Goal: Task Accomplishment & Management: Use online tool/utility

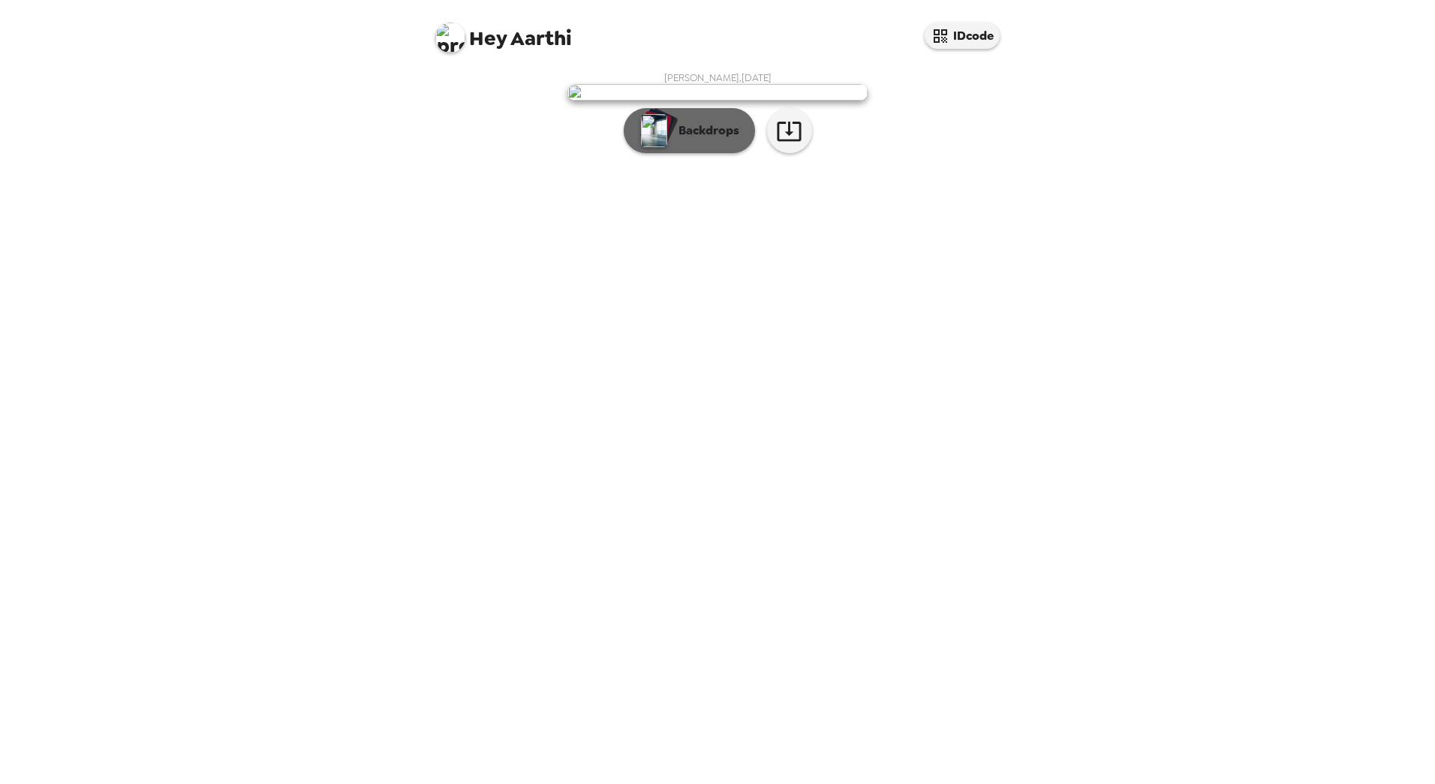
click at [678, 140] on p "Backdrops" at bounding box center [705, 131] width 68 height 18
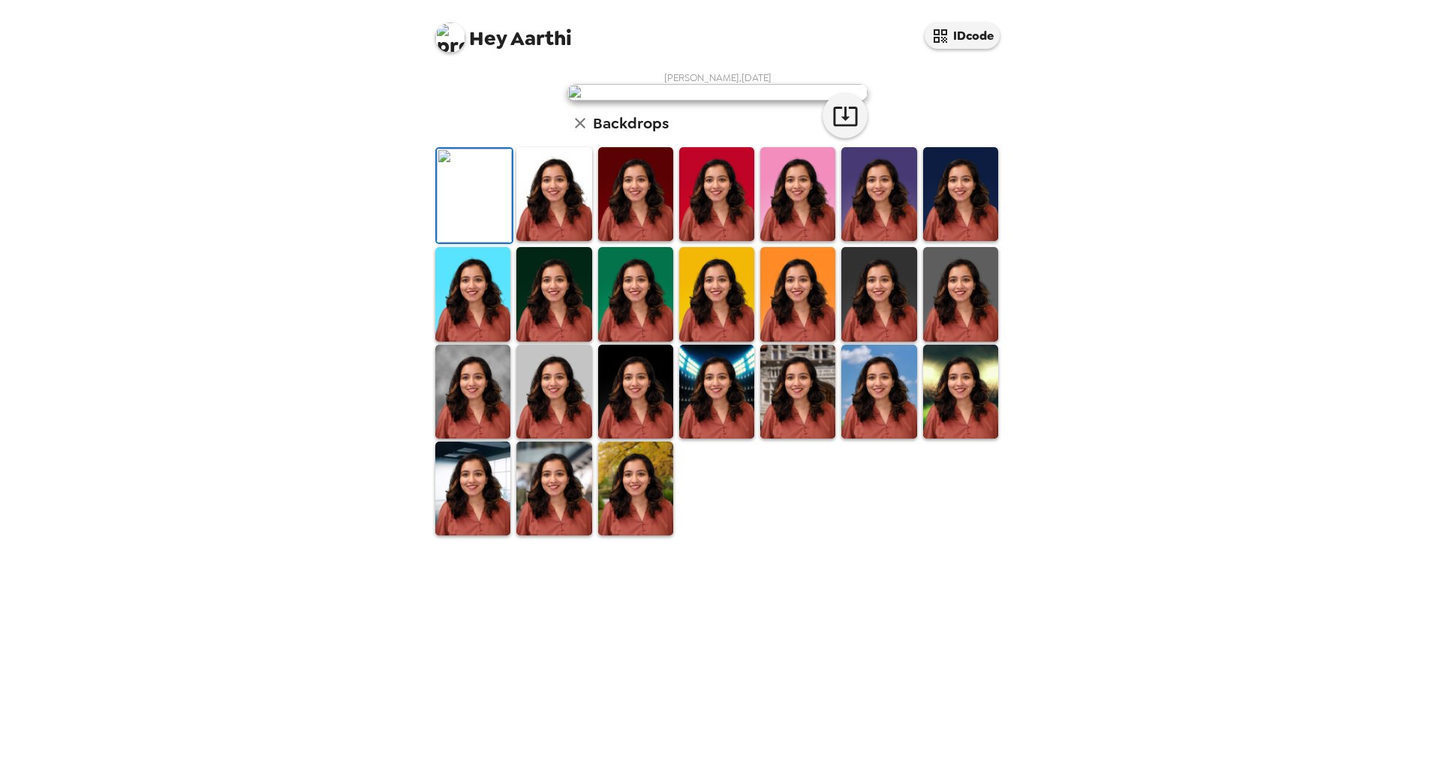
click at [558, 241] on img at bounding box center [553, 194] width 75 height 94
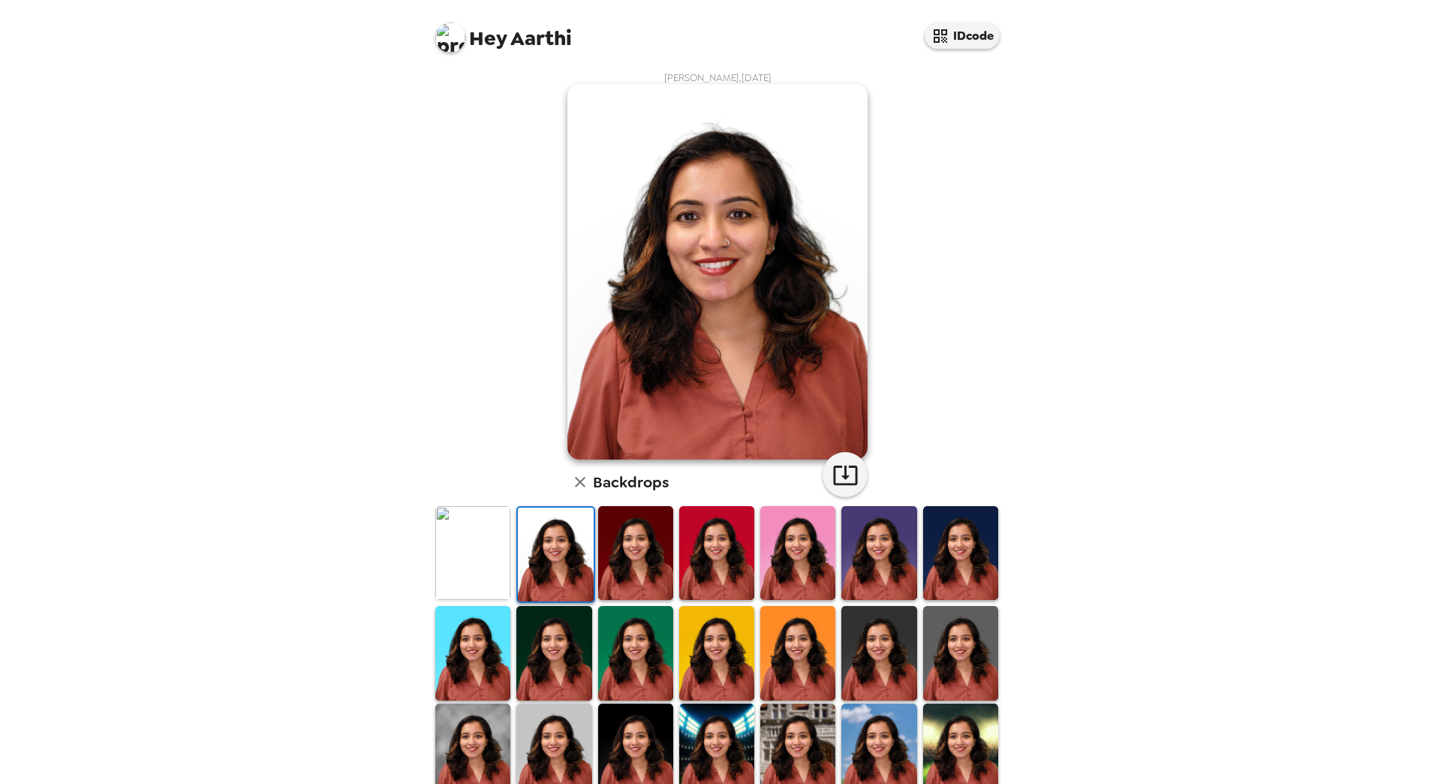
click at [637, 559] on img at bounding box center [635, 553] width 75 height 94
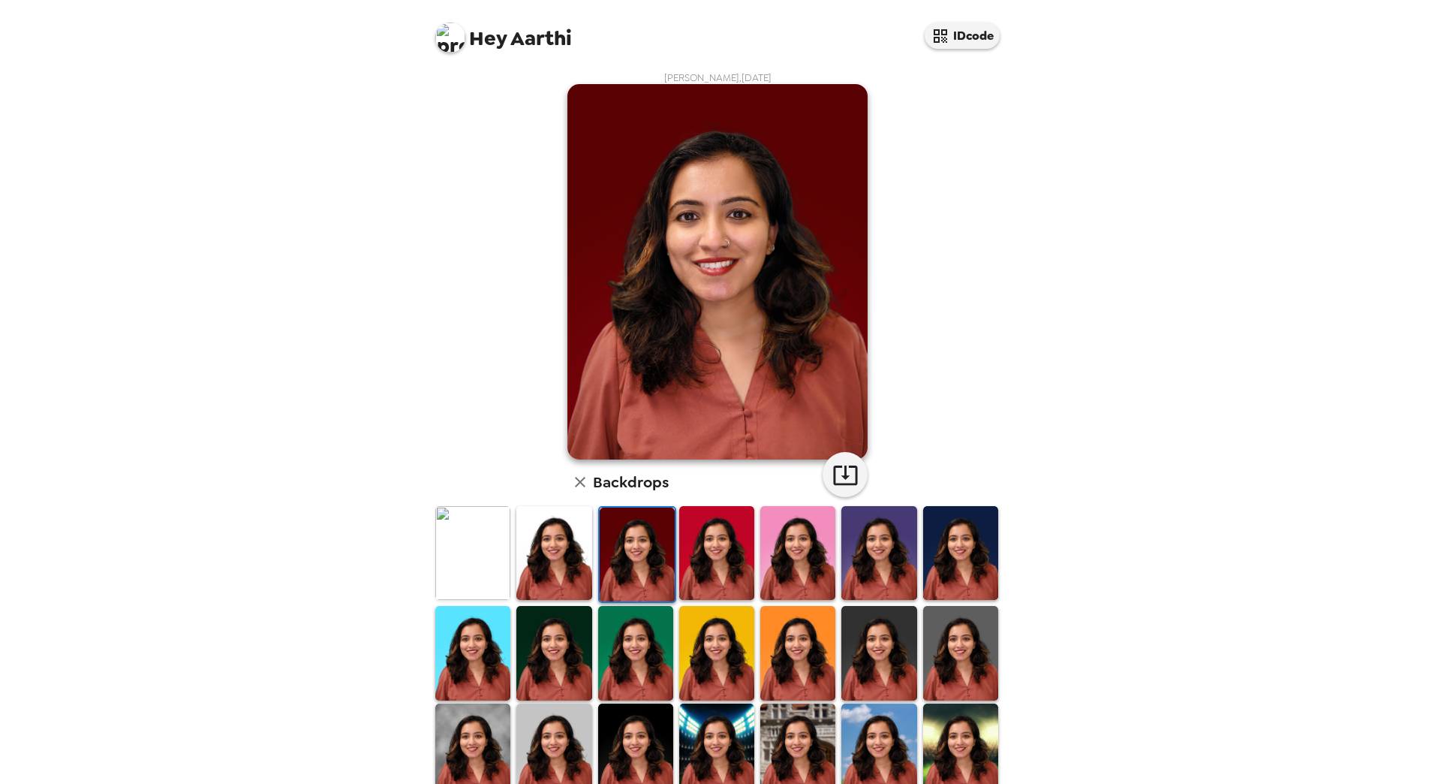
click at [863, 568] on img at bounding box center [879, 553] width 75 height 94
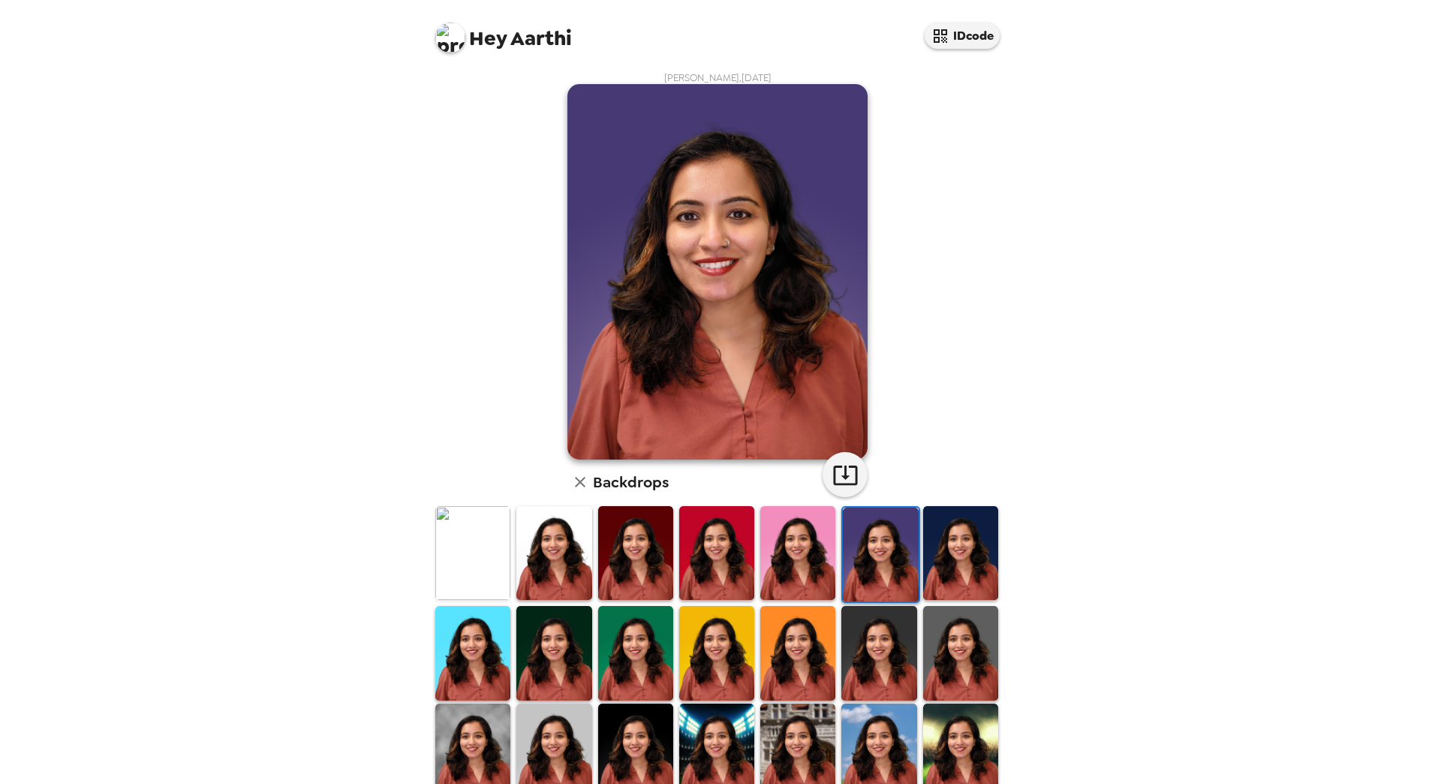
click at [954, 575] on img at bounding box center [960, 553] width 75 height 94
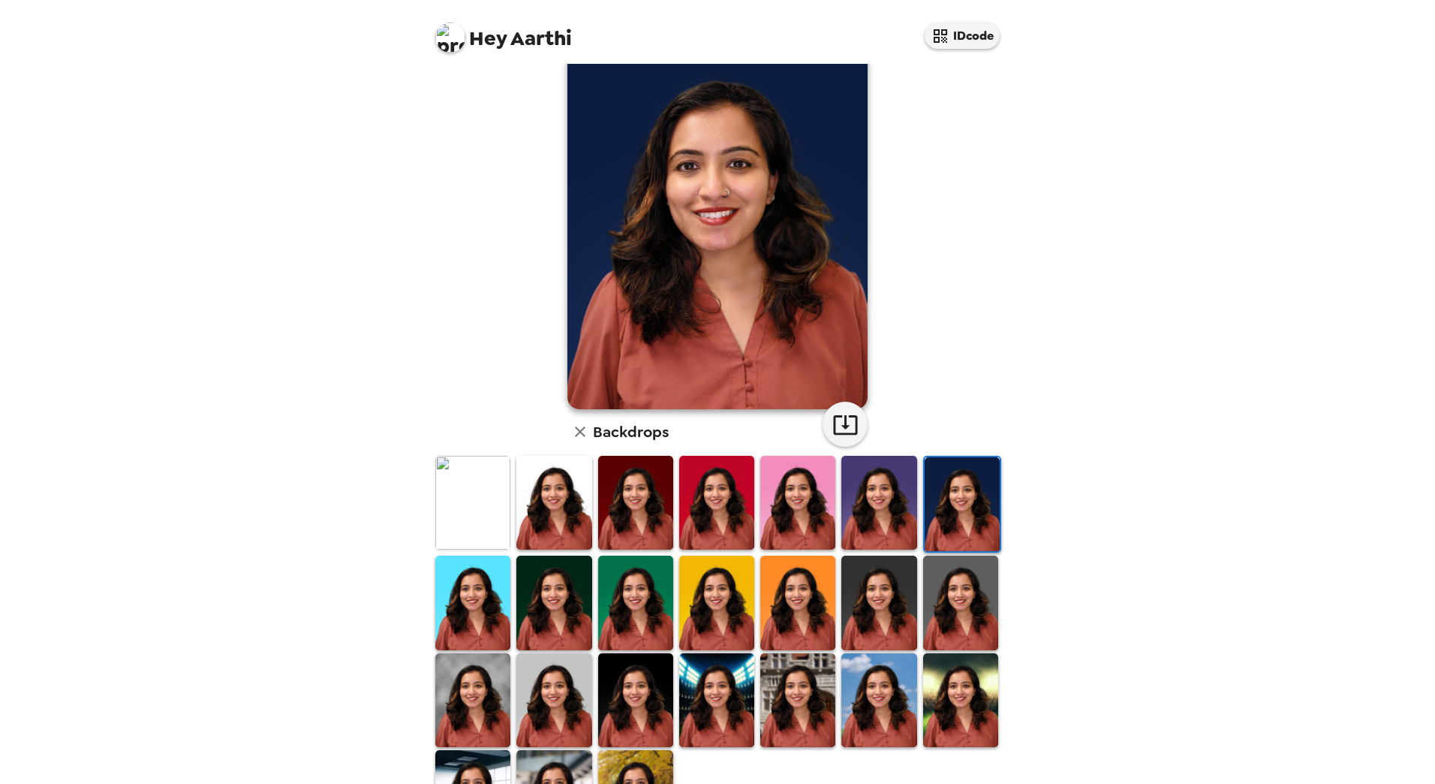
scroll to position [75, 0]
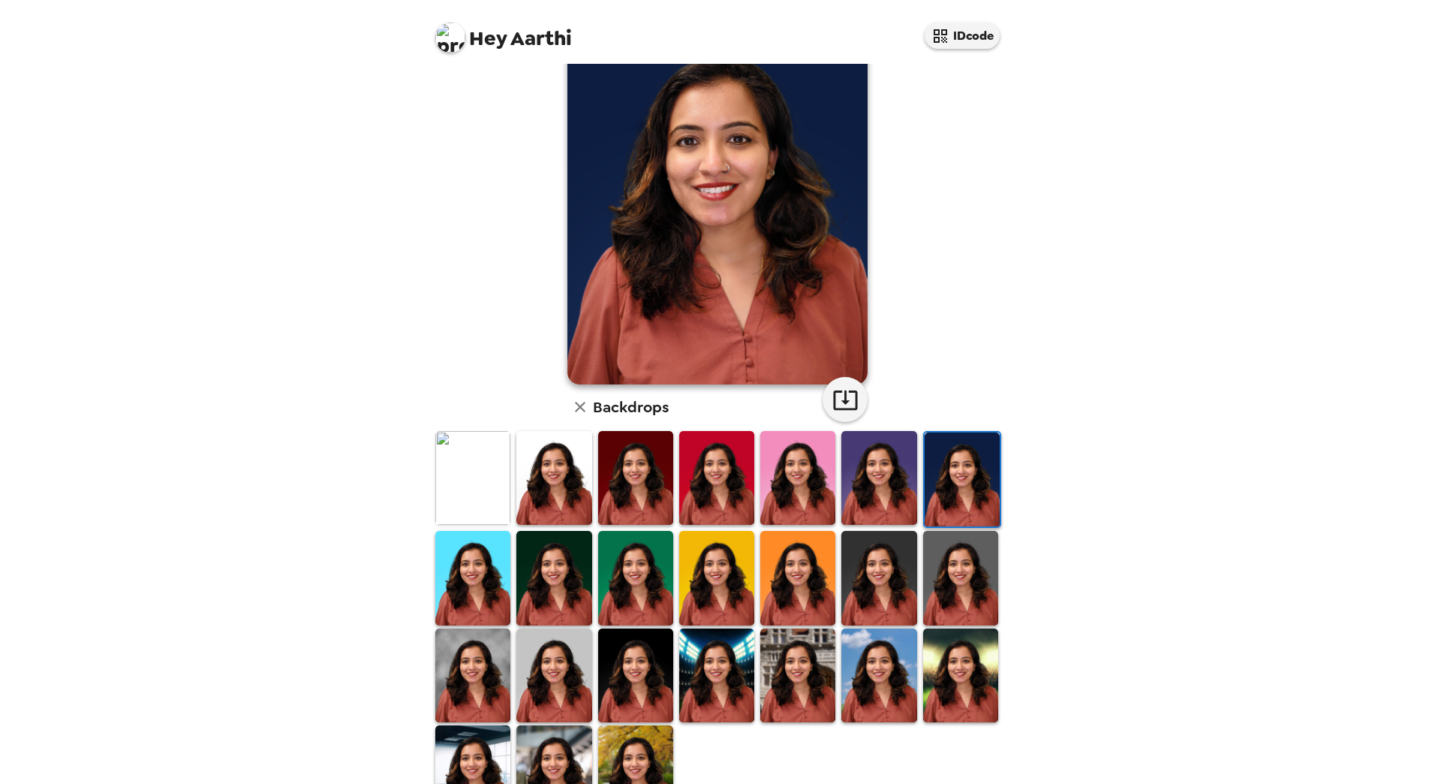
click at [959, 667] on img at bounding box center [960, 675] width 75 height 94
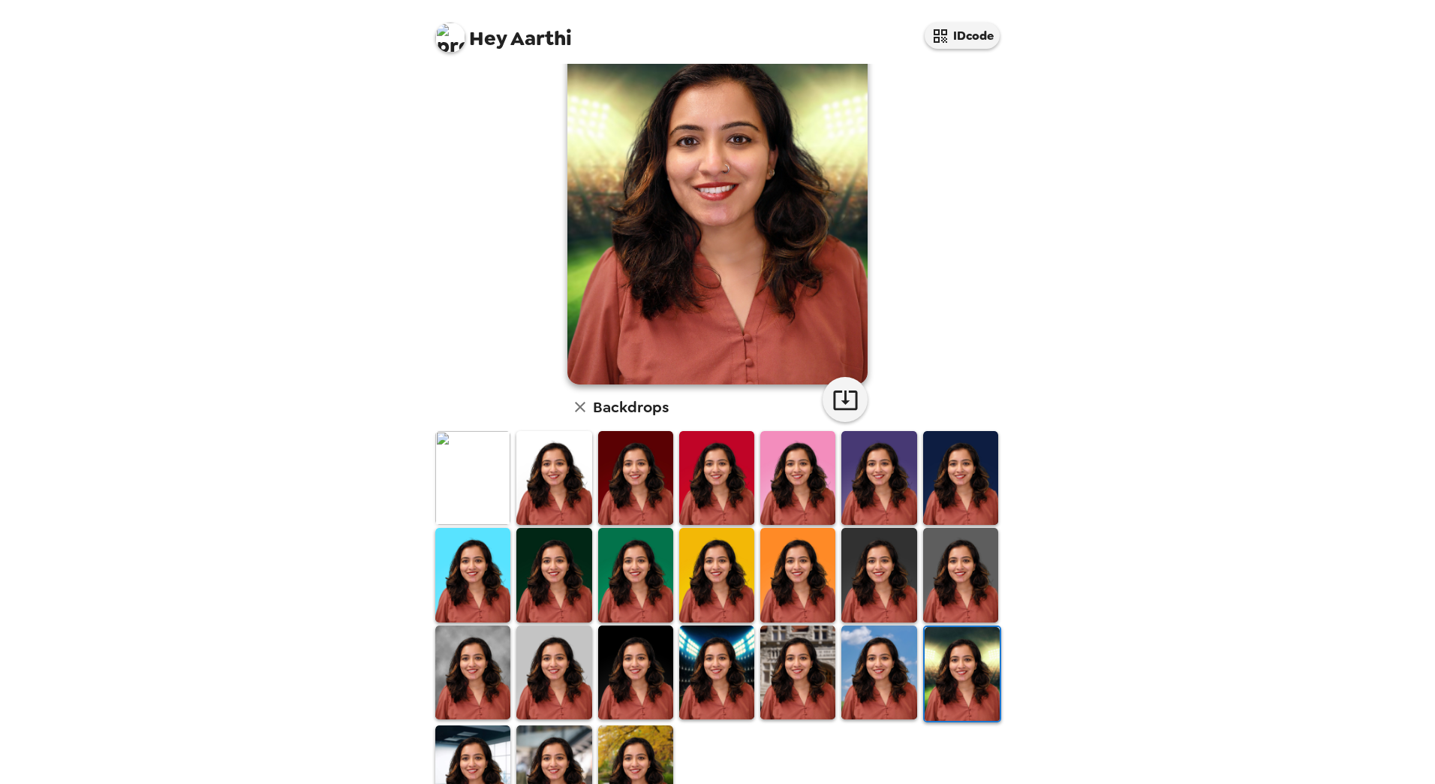
click at [635, 725] on img at bounding box center [635, 772] width 75 height 94
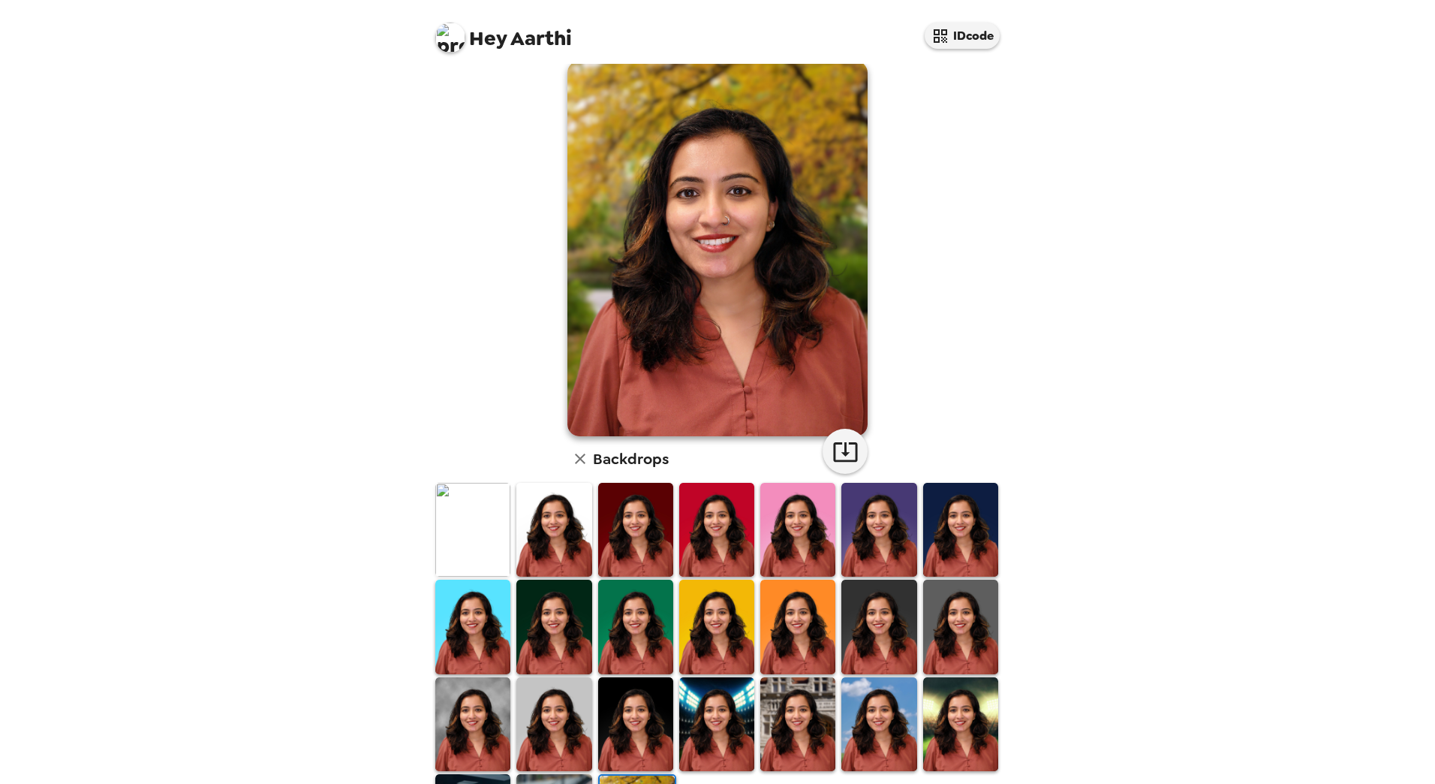
scroll to position [0, 0]
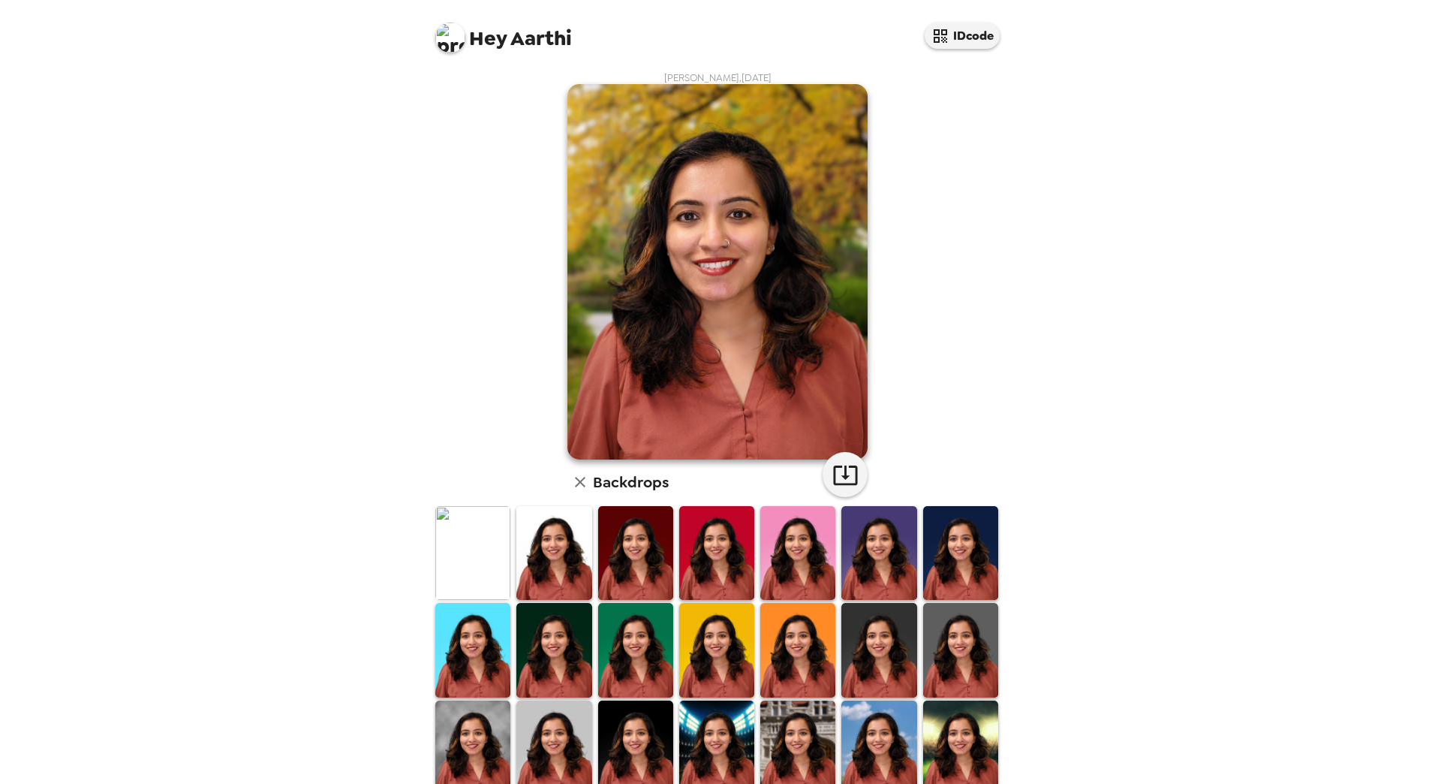
click at [641, 741] on img at bounding box center [635, 747] width 75 height 94
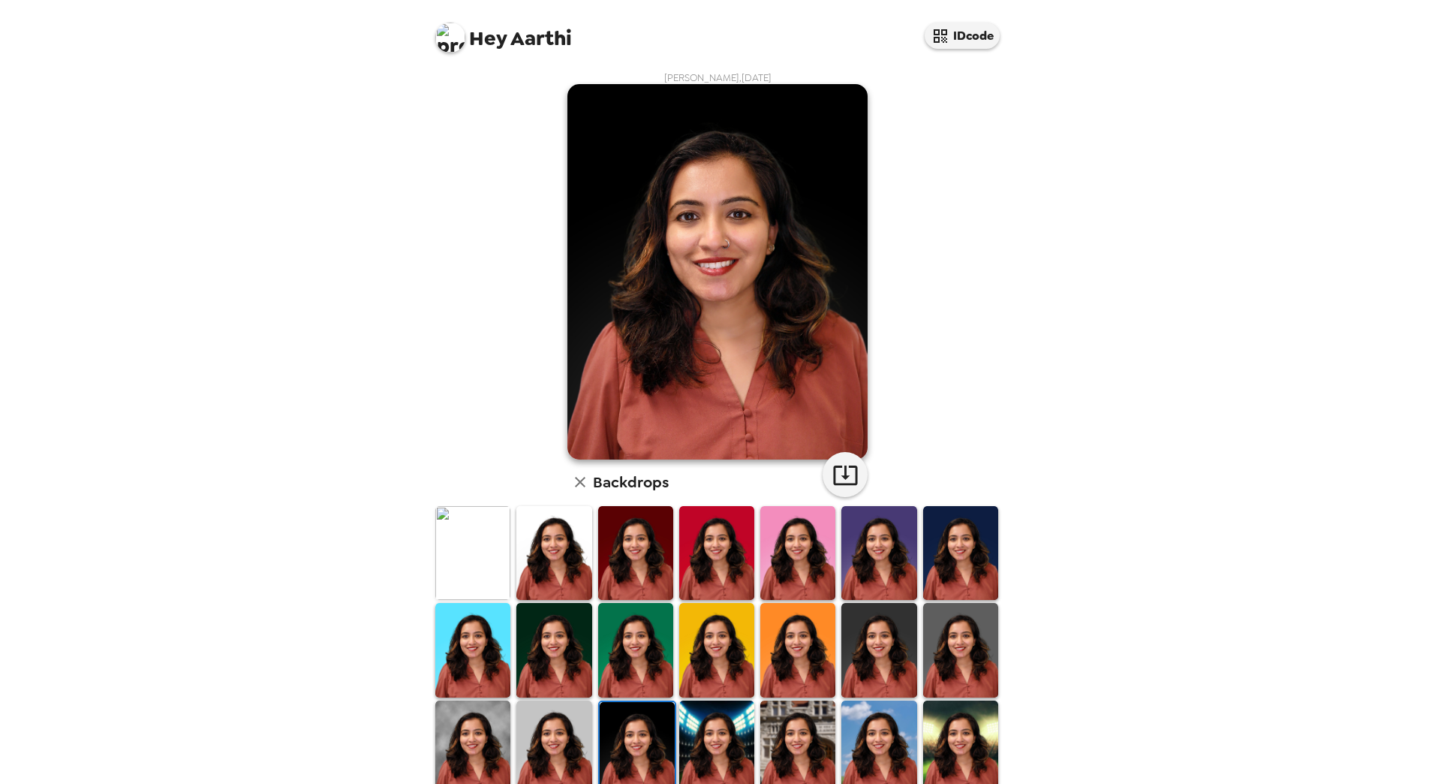
click at [955, 658] on img at bounding box center [960, 650] width 75 height 94
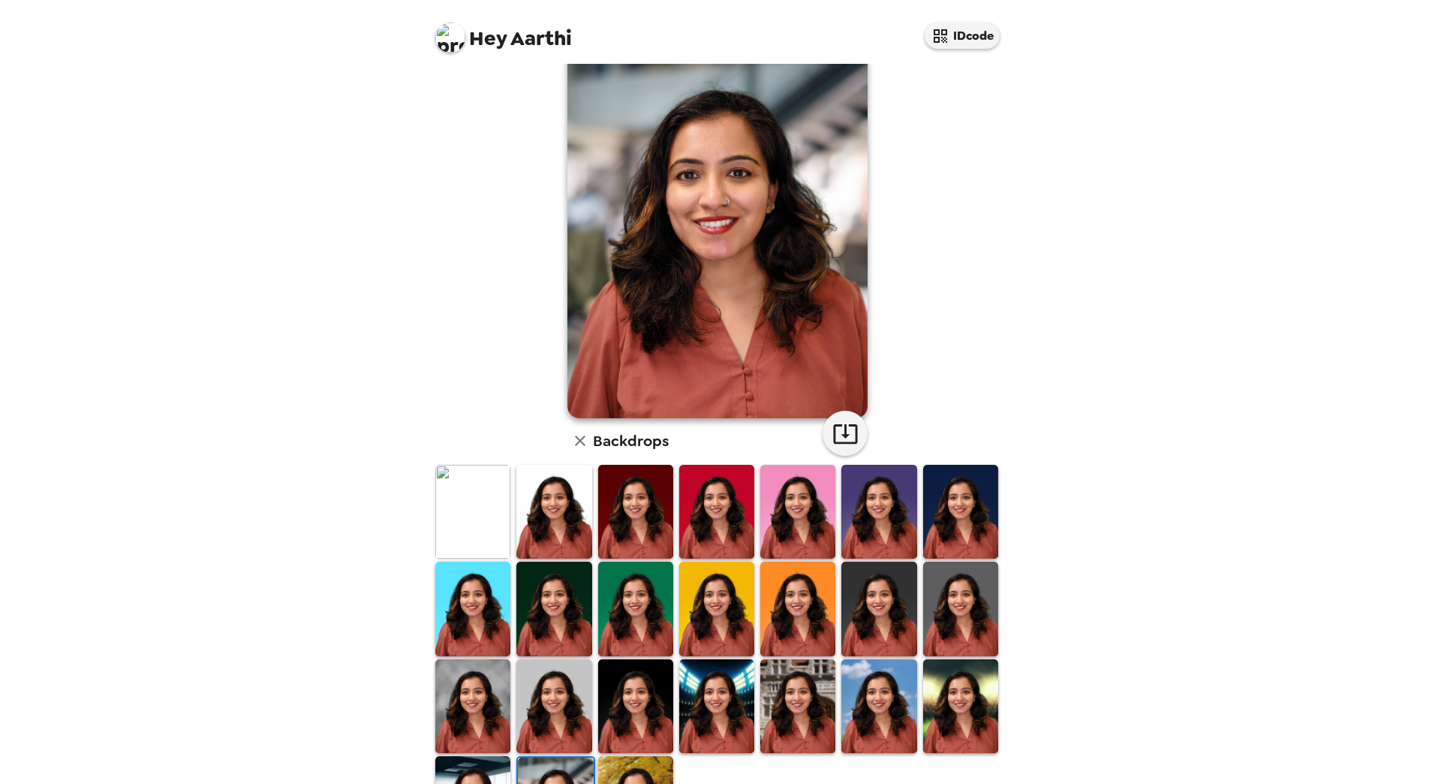
scroll to position [75, 0]
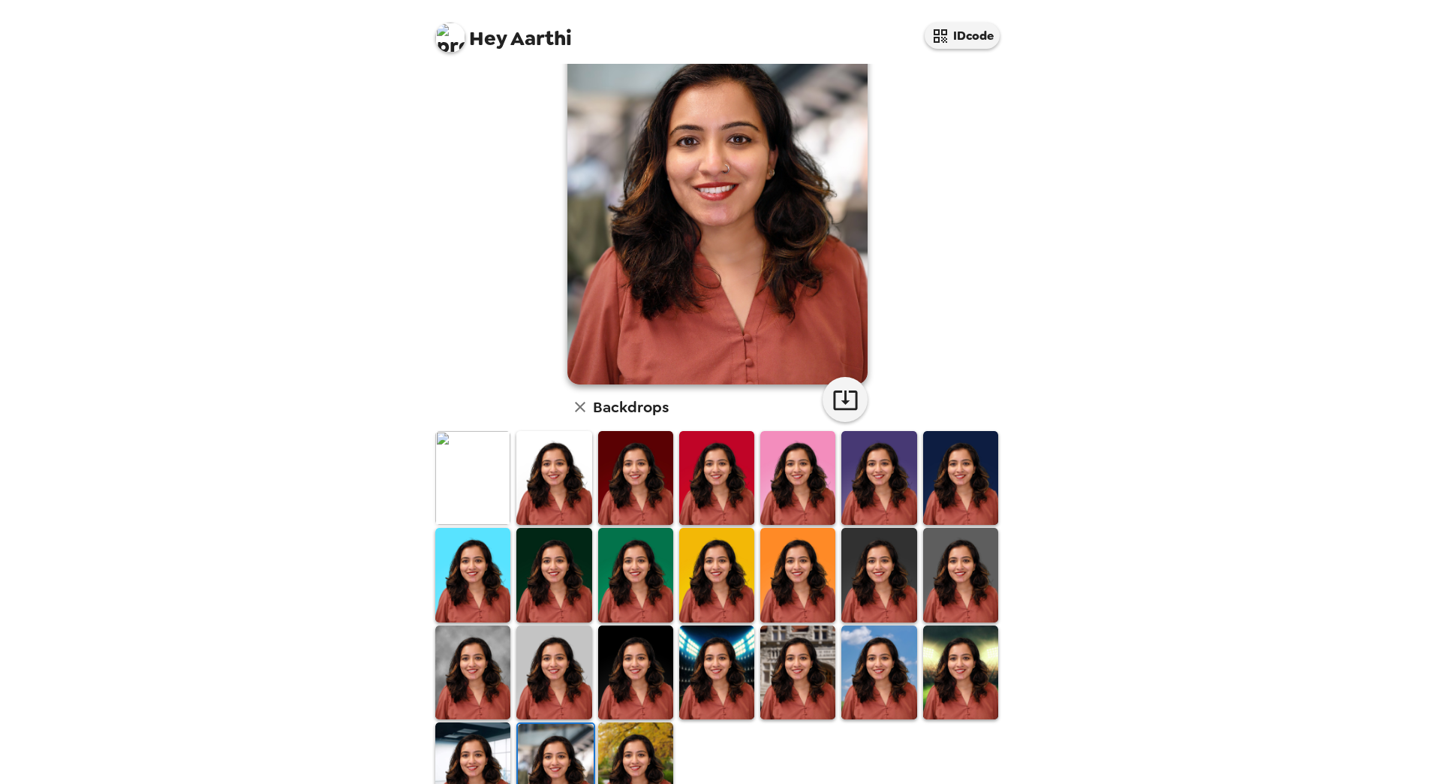
click at [450, 36] on img at bounding box center [450, 38] width 30 height 30
click at [518, 304] on div at bounding box center [717, 392] width 1435 height 784
click at [442, 475] on img at bounding box center [472, 478] width 75 height 94
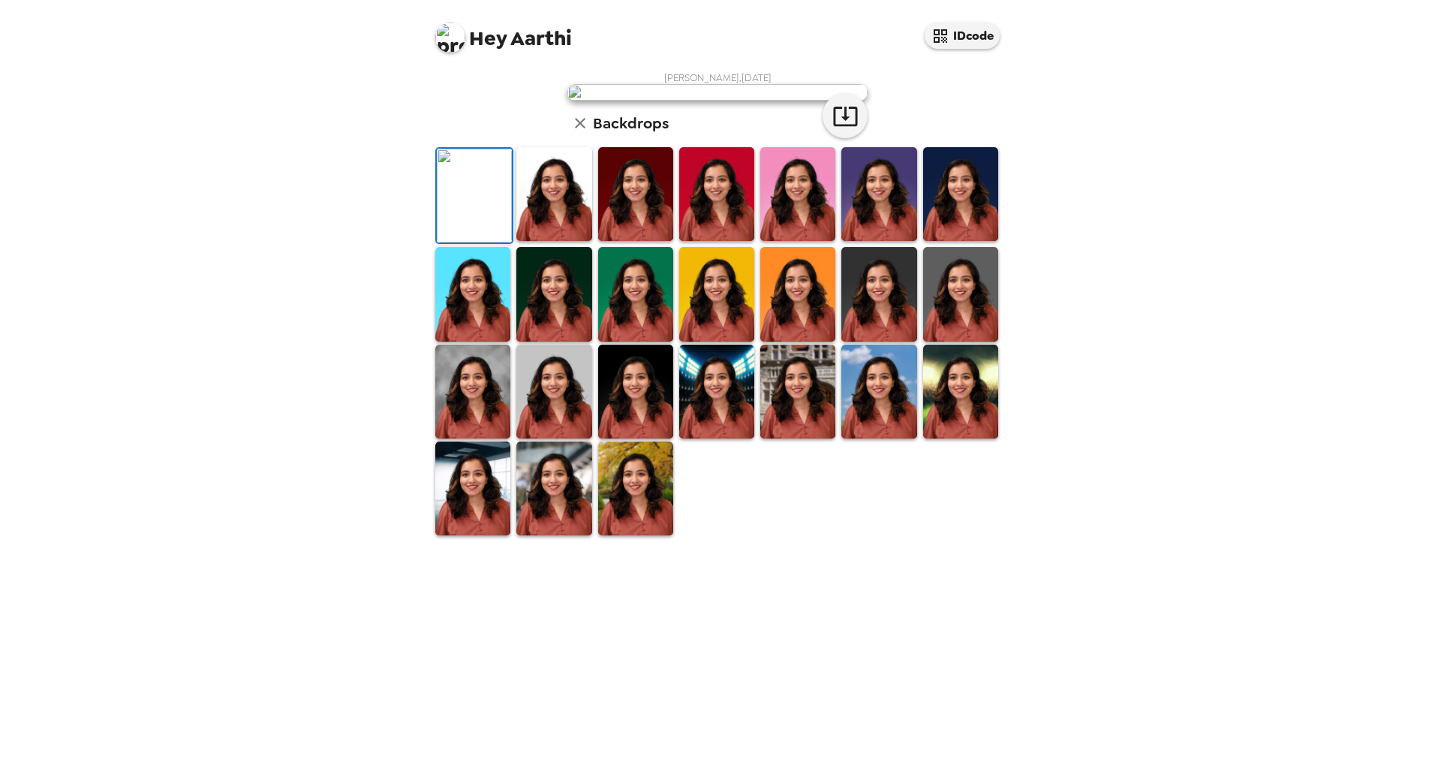
scroll to position [127, 0]
click at [478, 438] on img at bounding box center [472, 392] width 75 height 94
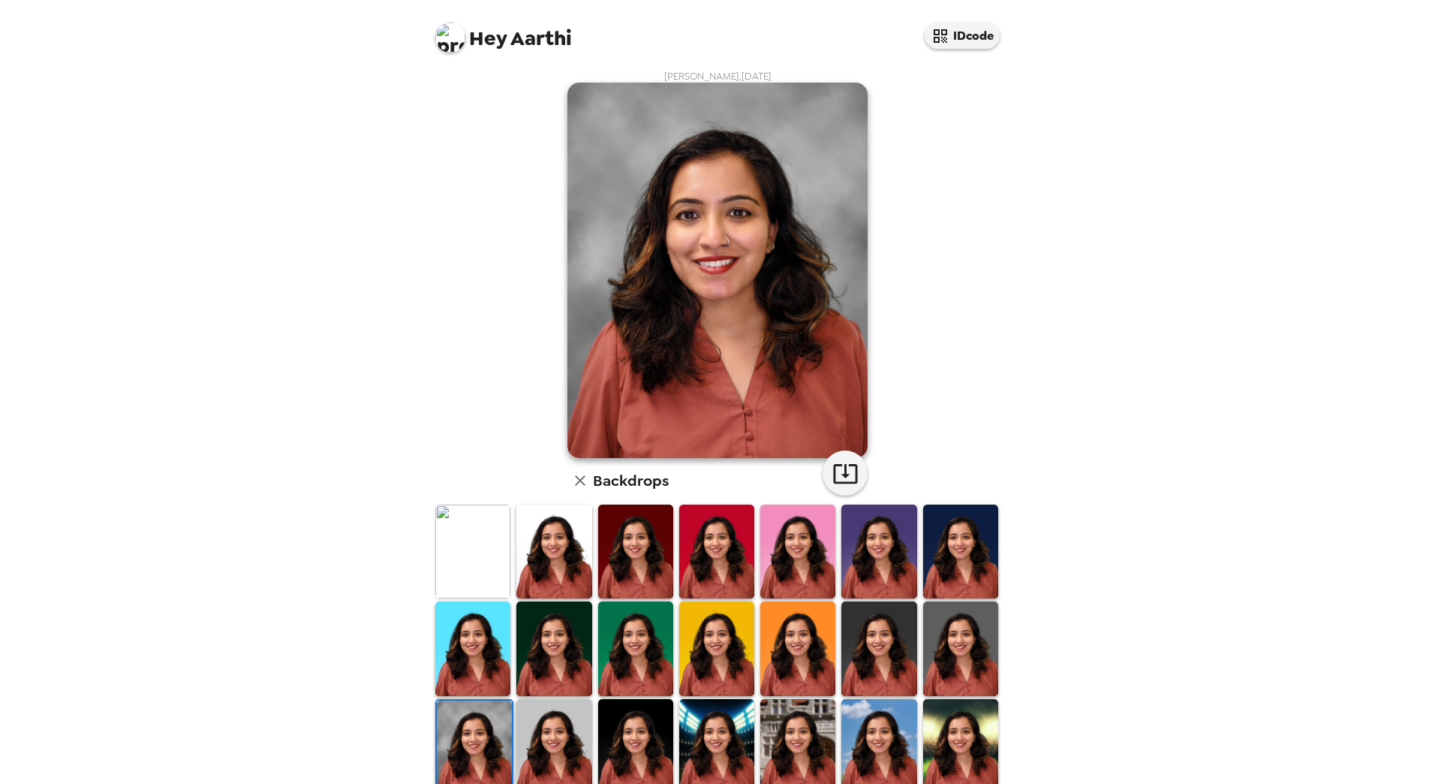
scroll to position [0, 0]
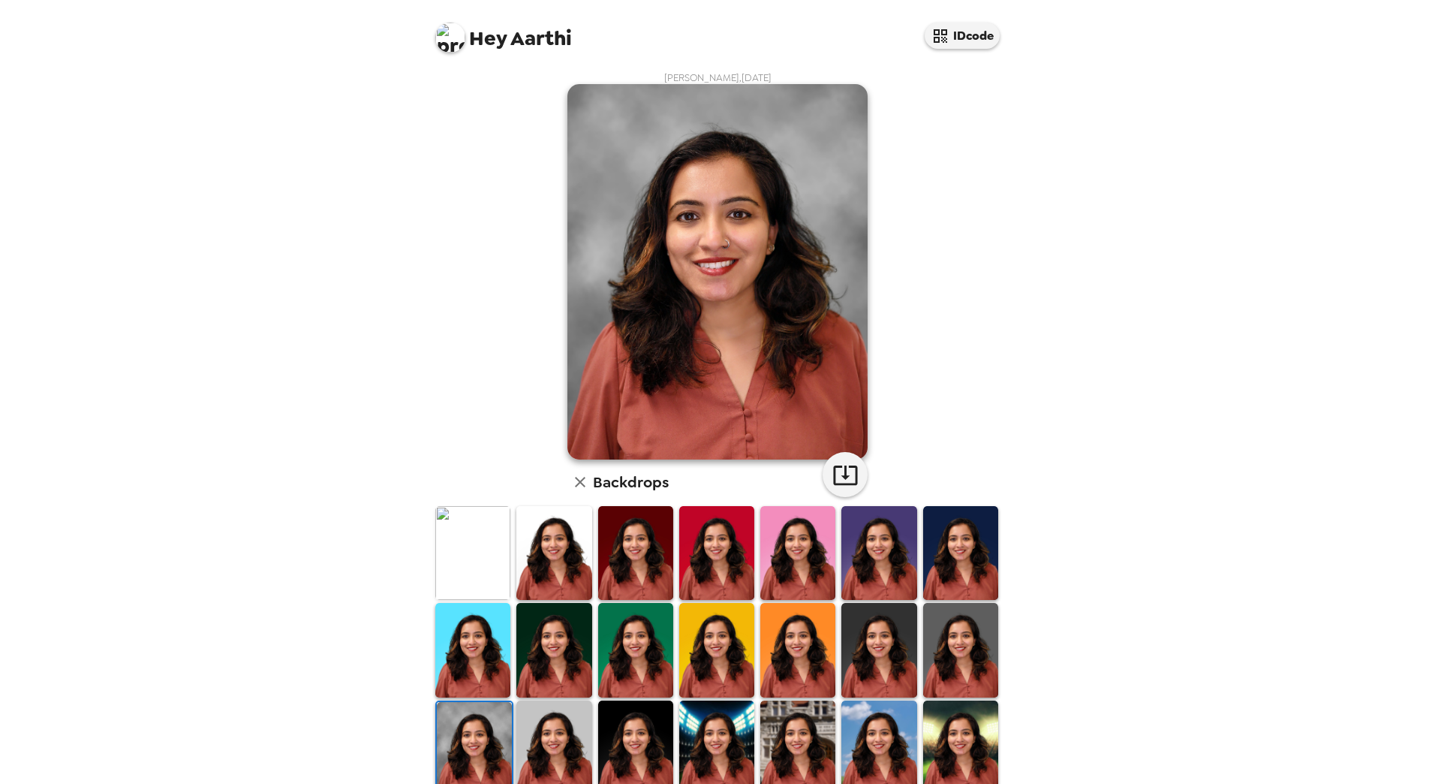
click at [700, 731] on img at bounding box center [716, 747] width 75 height 94
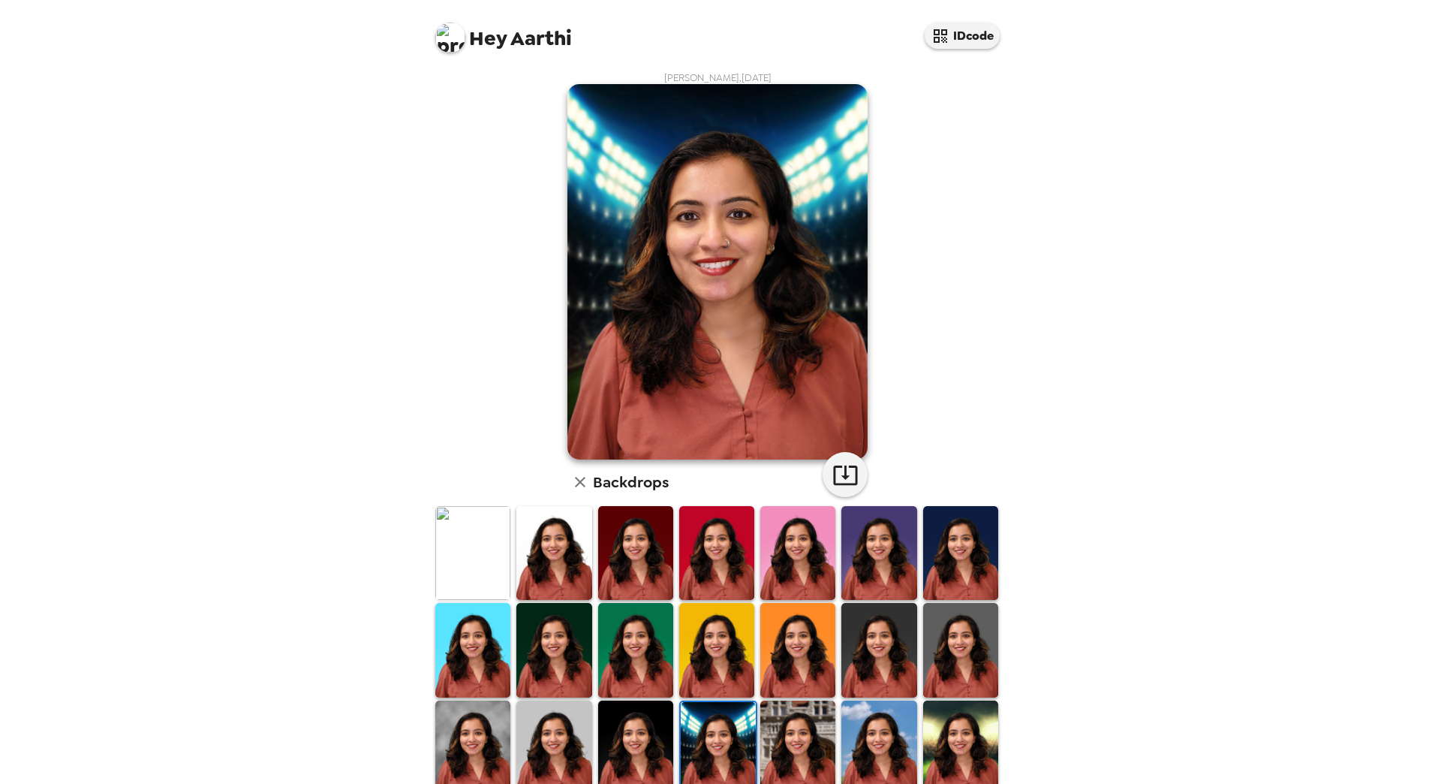
click at [860, 752] on img at bounding box center [879, 747] width 75 height 94
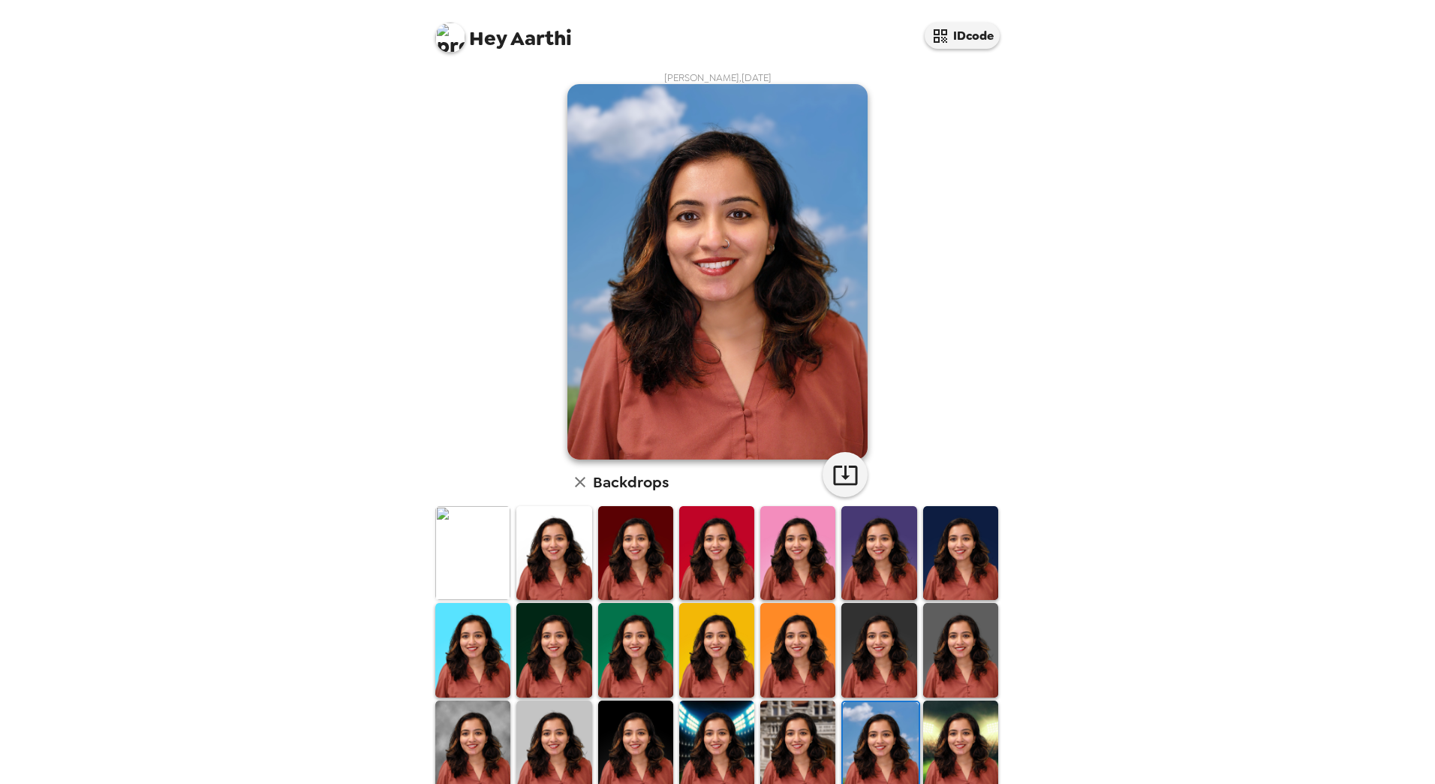
click at [956, 764] on img at bounding box center [960, 747] width 75 height 94
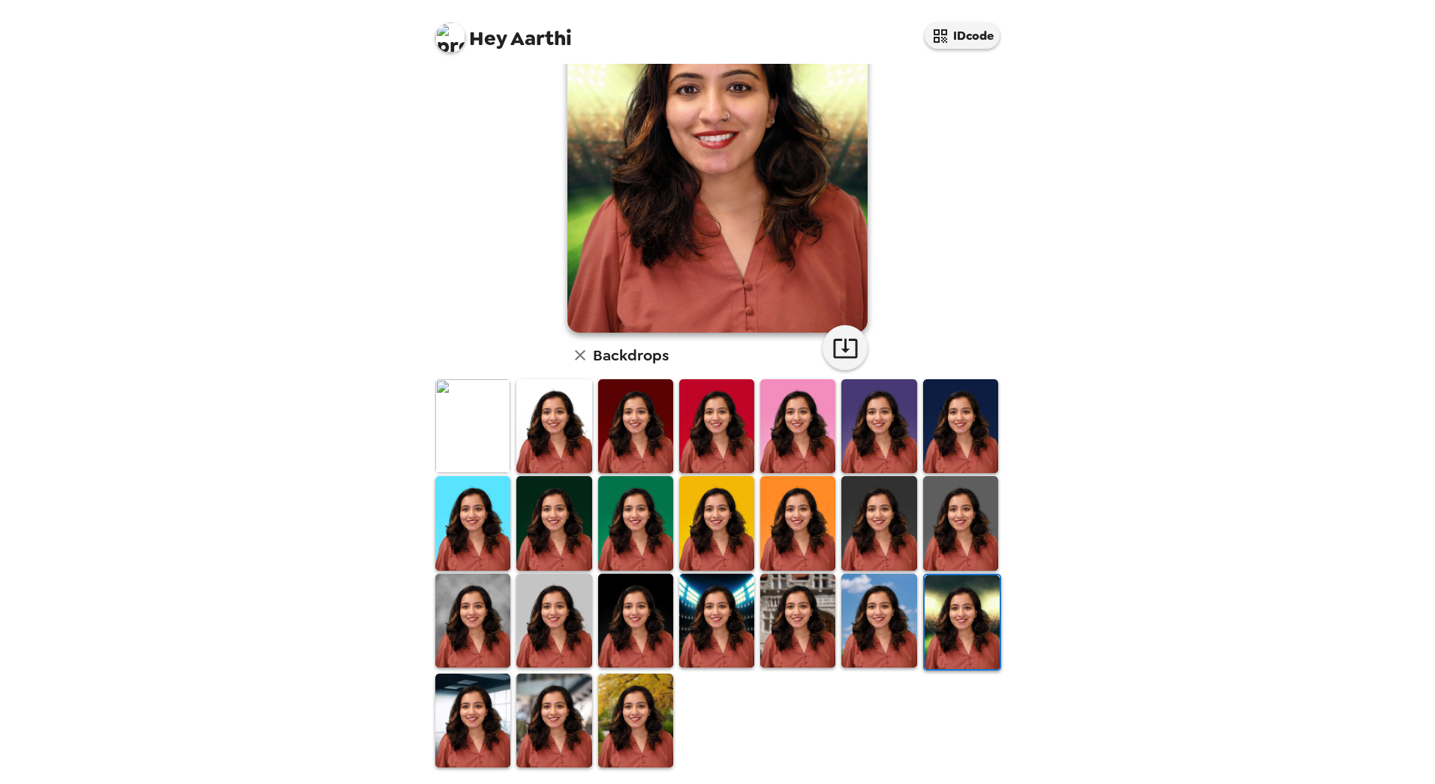
click at [620, 718] on img at bounding box center [635, 720] width 75 height 94
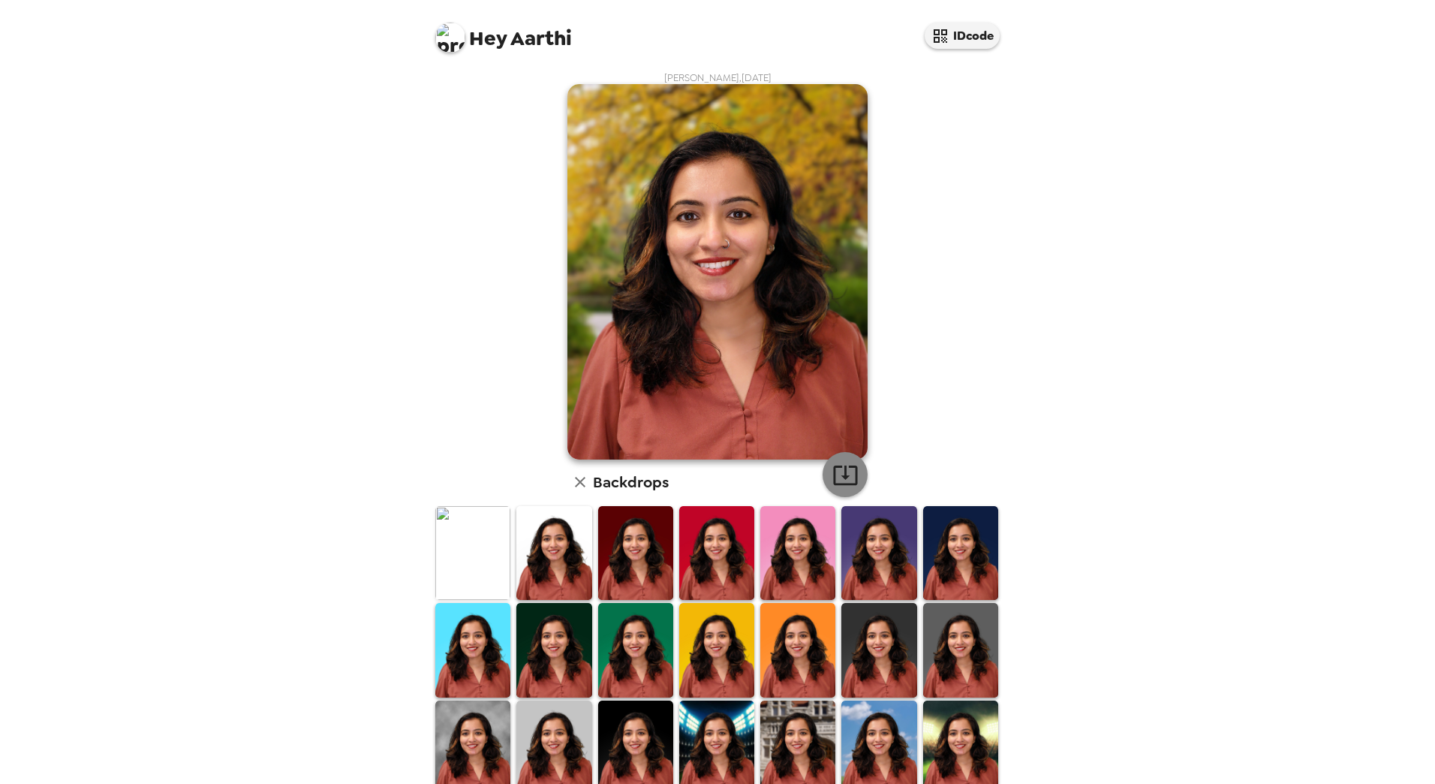
click at [840, 476] on icon "button" at bounding box center [845, 475] width 24 height 20
click at [635, 658] on img at bounding box center [635, 650] width 75 height 94
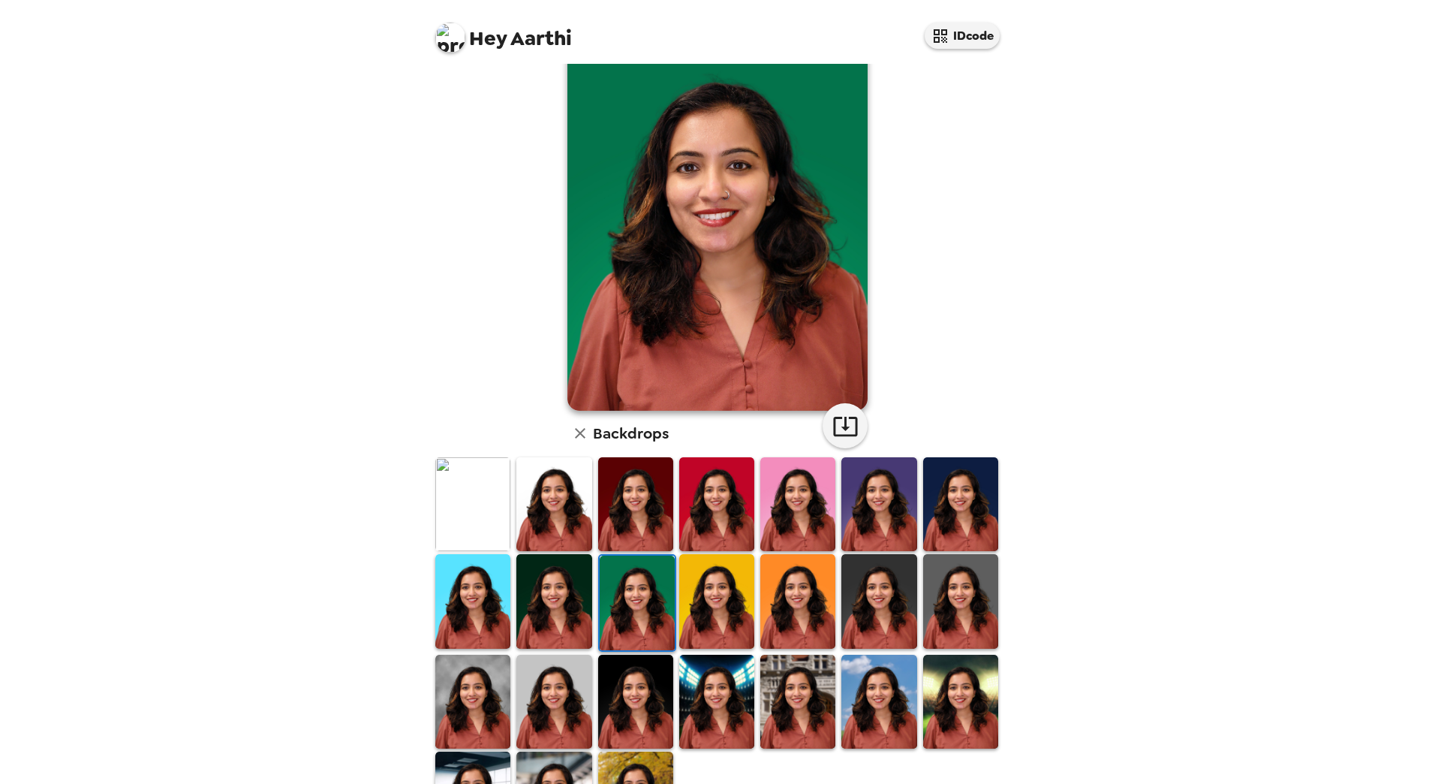
scroll to position [75, 0]
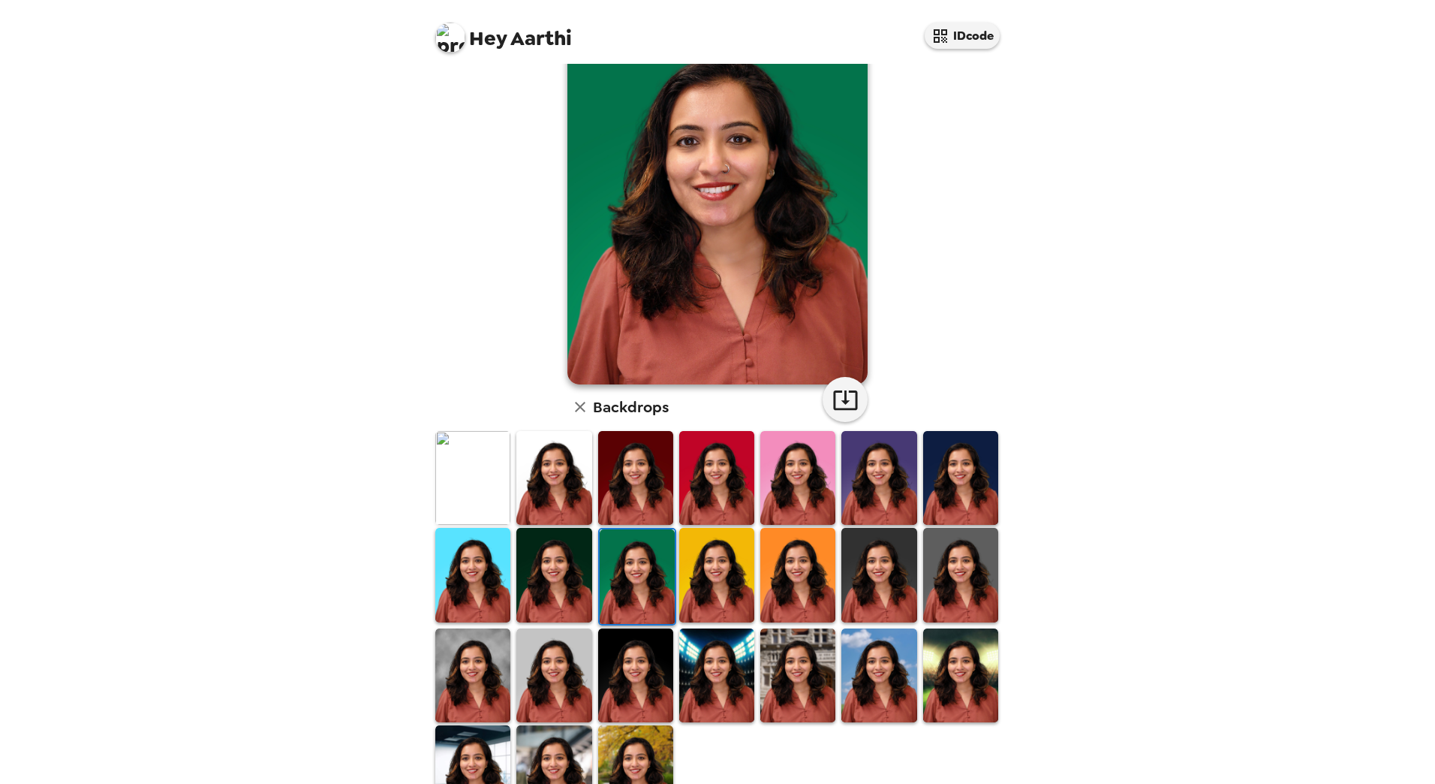
click at [465, 750] on img at bounding box center [472, 772] width 75 height 94
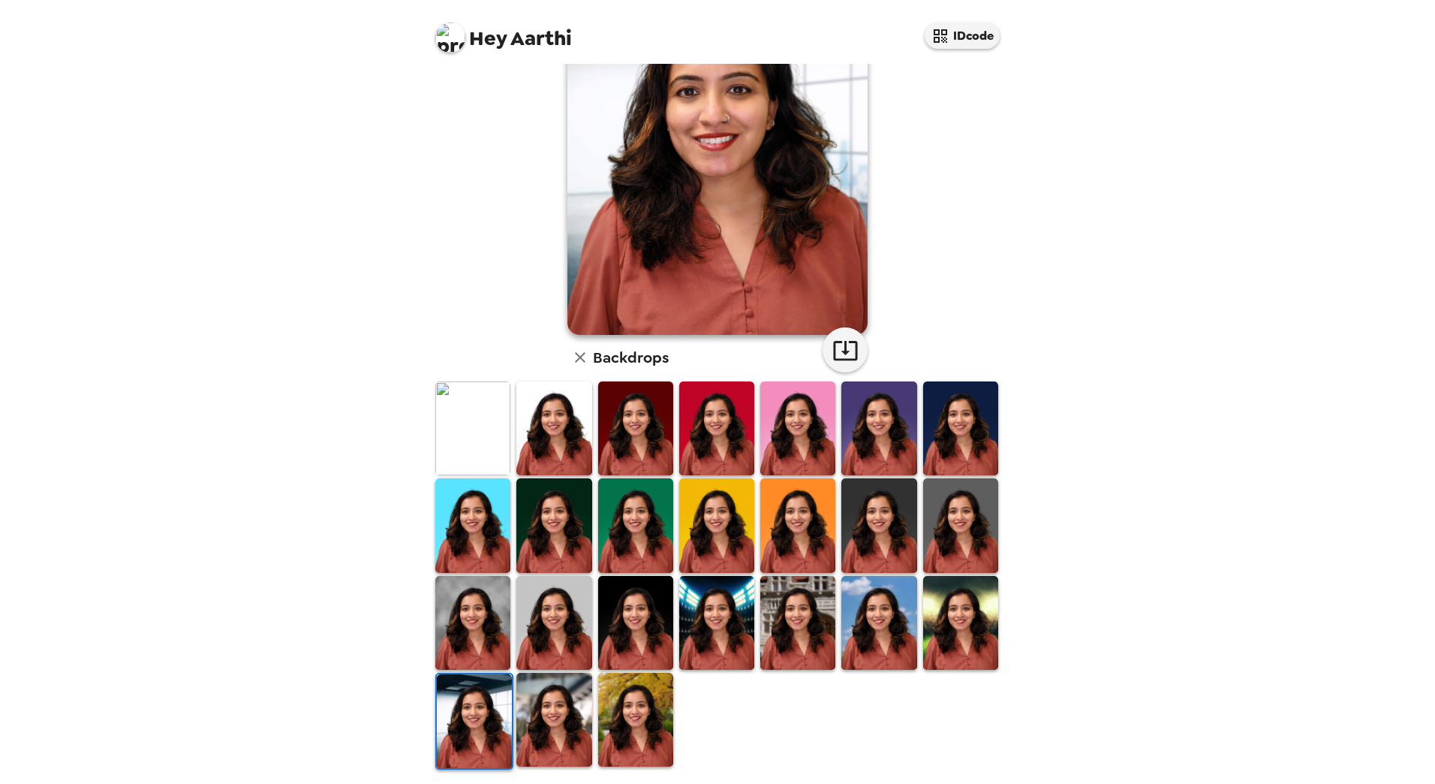
scroll to position [127, 0]
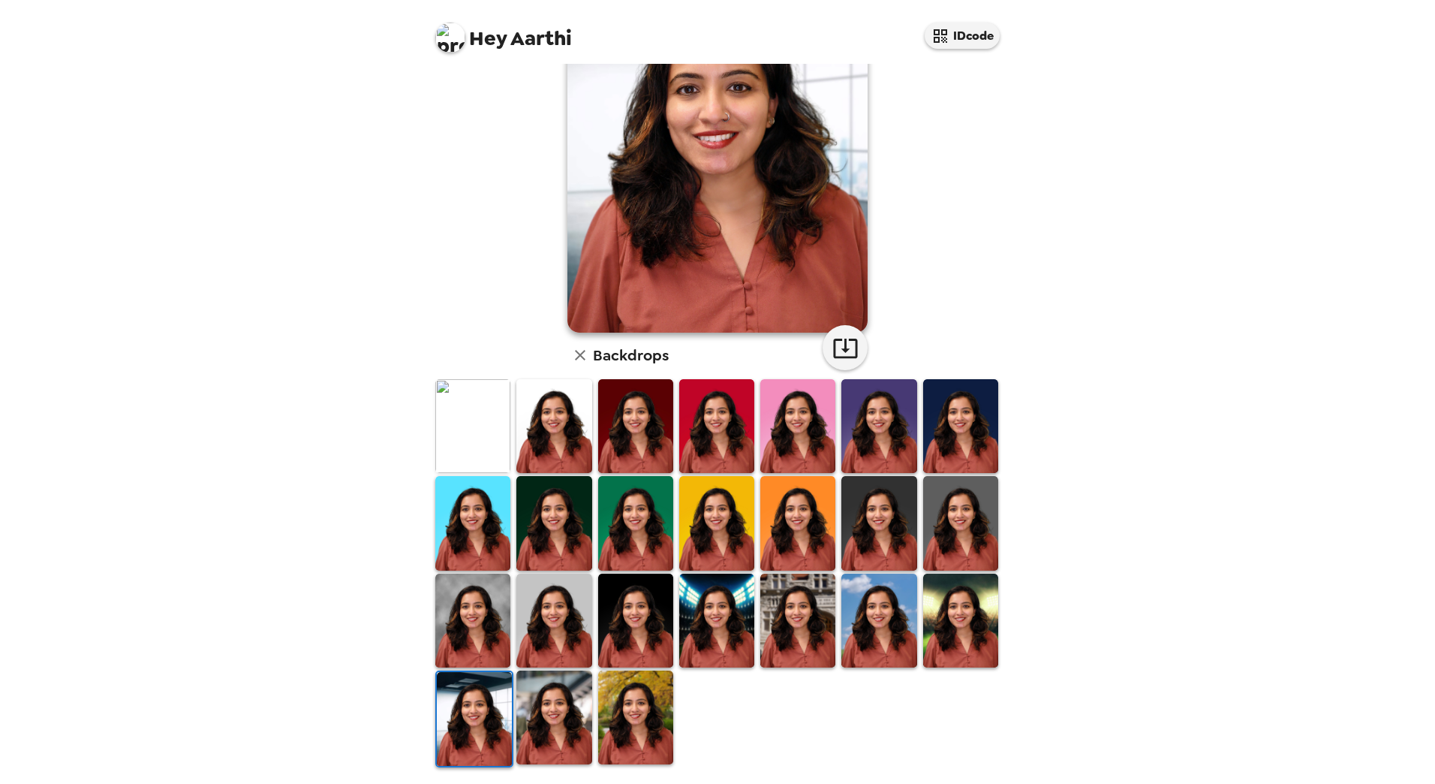
drag, startPoint x: 540, startPoint y: 715, endPoint x: 566, endPoint y: 706, distance: 26.8
click at [542, 715] on img at bounding box center [553, 717] width 75 height 94
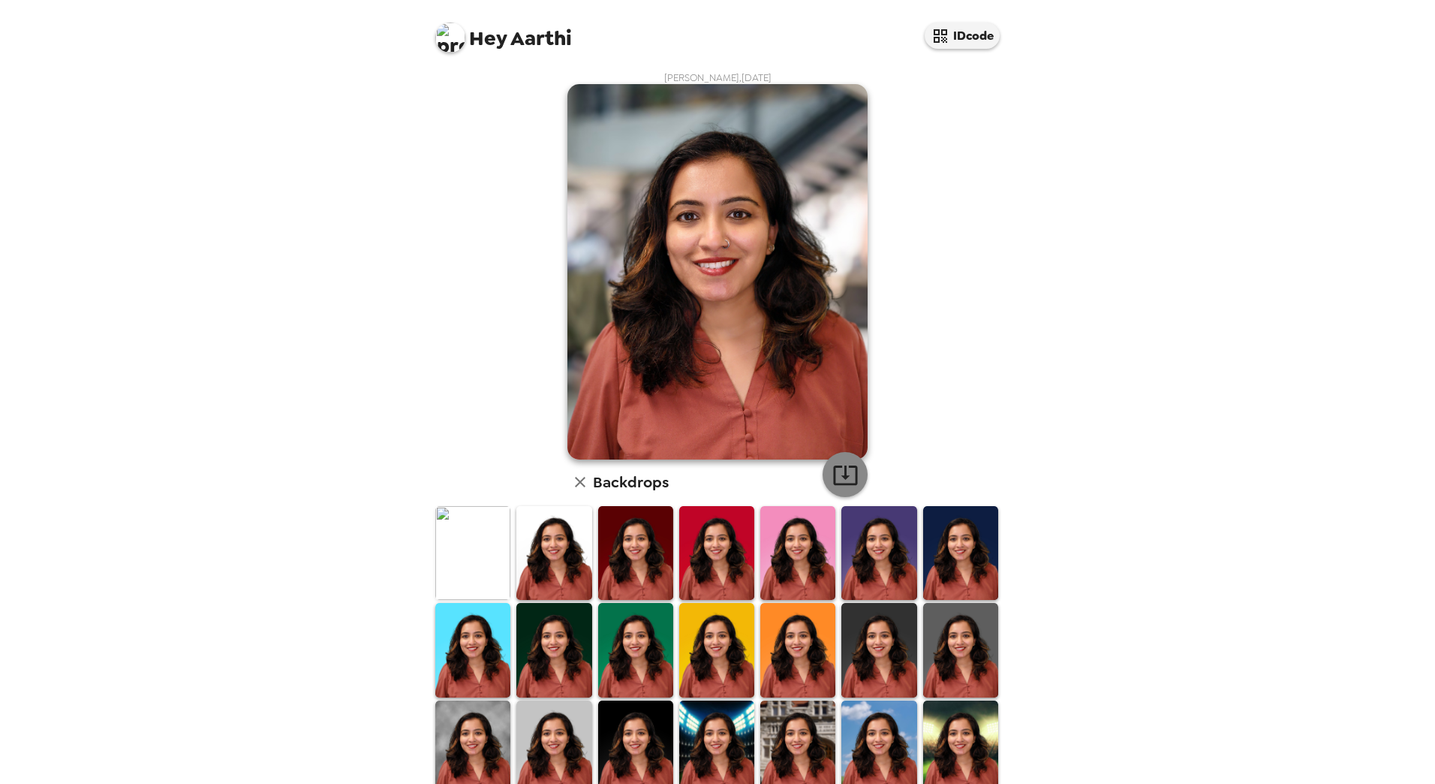
click at [834, 467] on icon "button" at bounding box center [845, 475] width 24 height 20
click at [499, 748] on img at bounding box center [472, 747] width 75 height 94
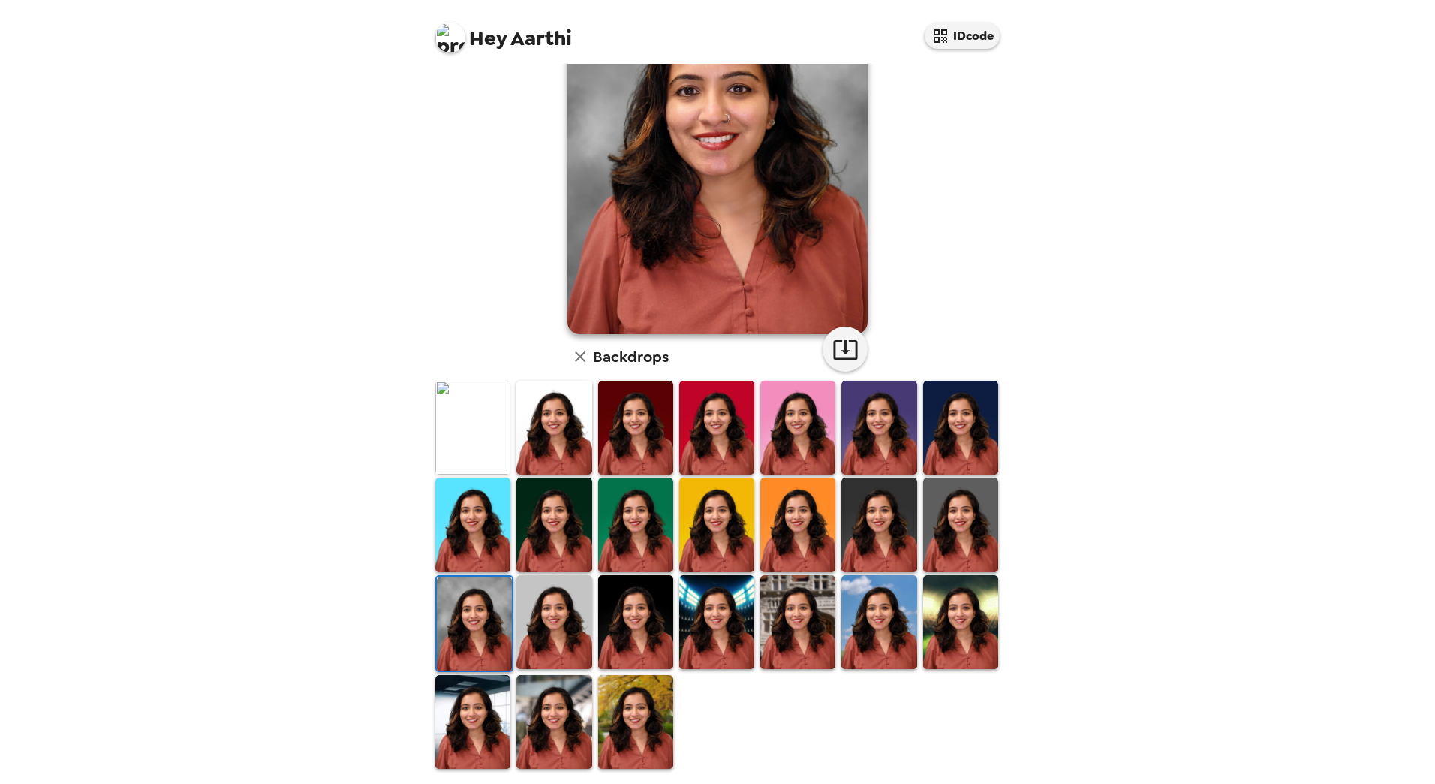
scroll to position [127, 0]
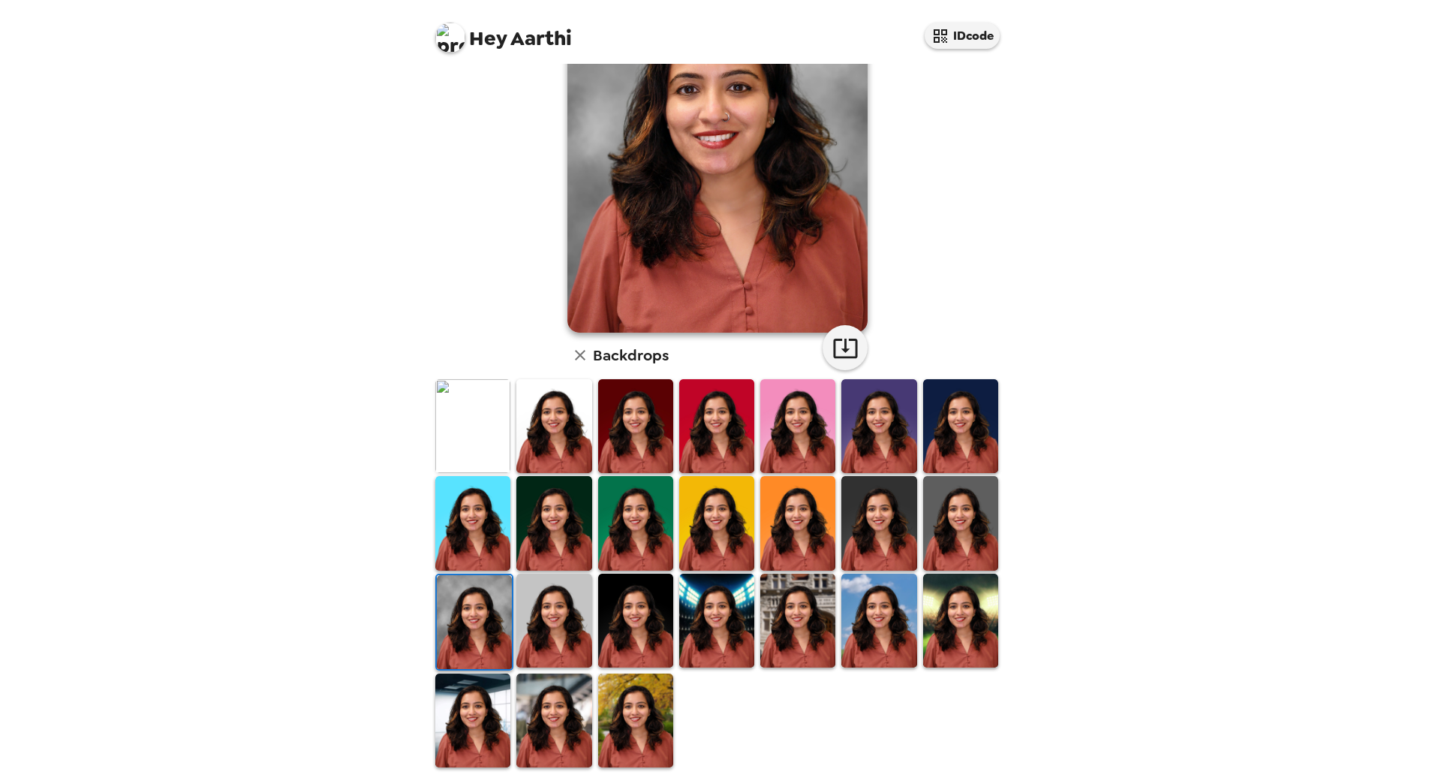
click at [625, 724] on img at bounding box center [635, 720] width 75 height 94
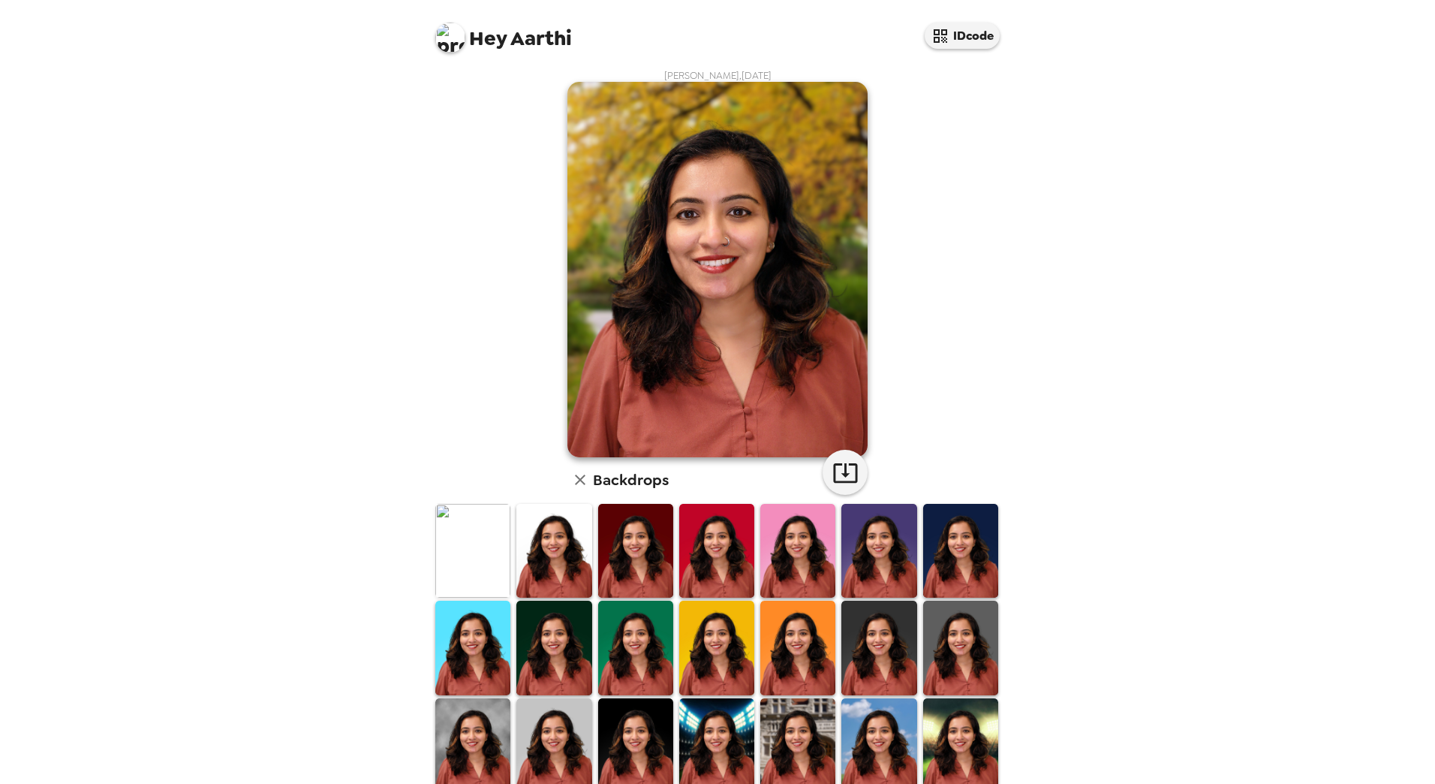
scroll to position [0, 0]
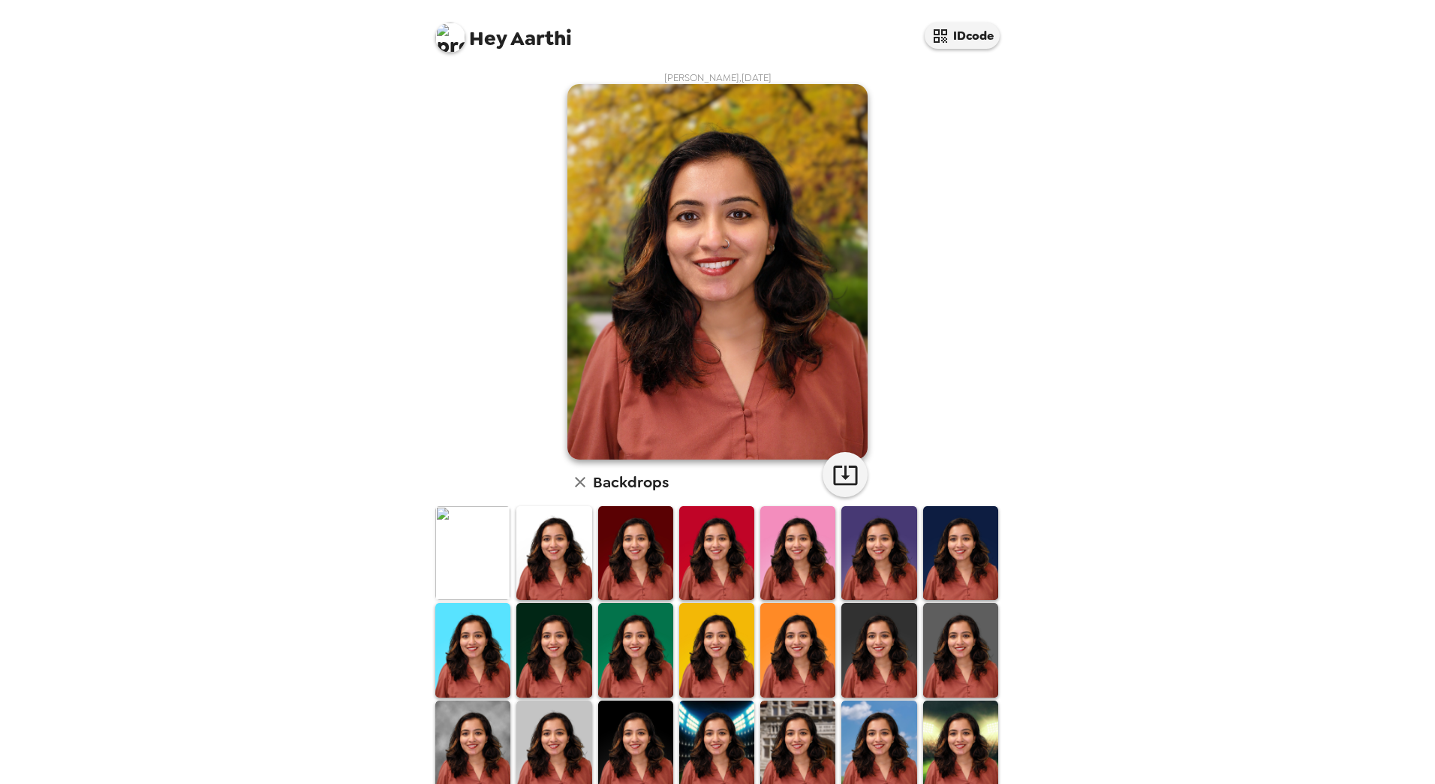
click at [477, 549] on img at bounding box center [472, 553] width 75 height 94
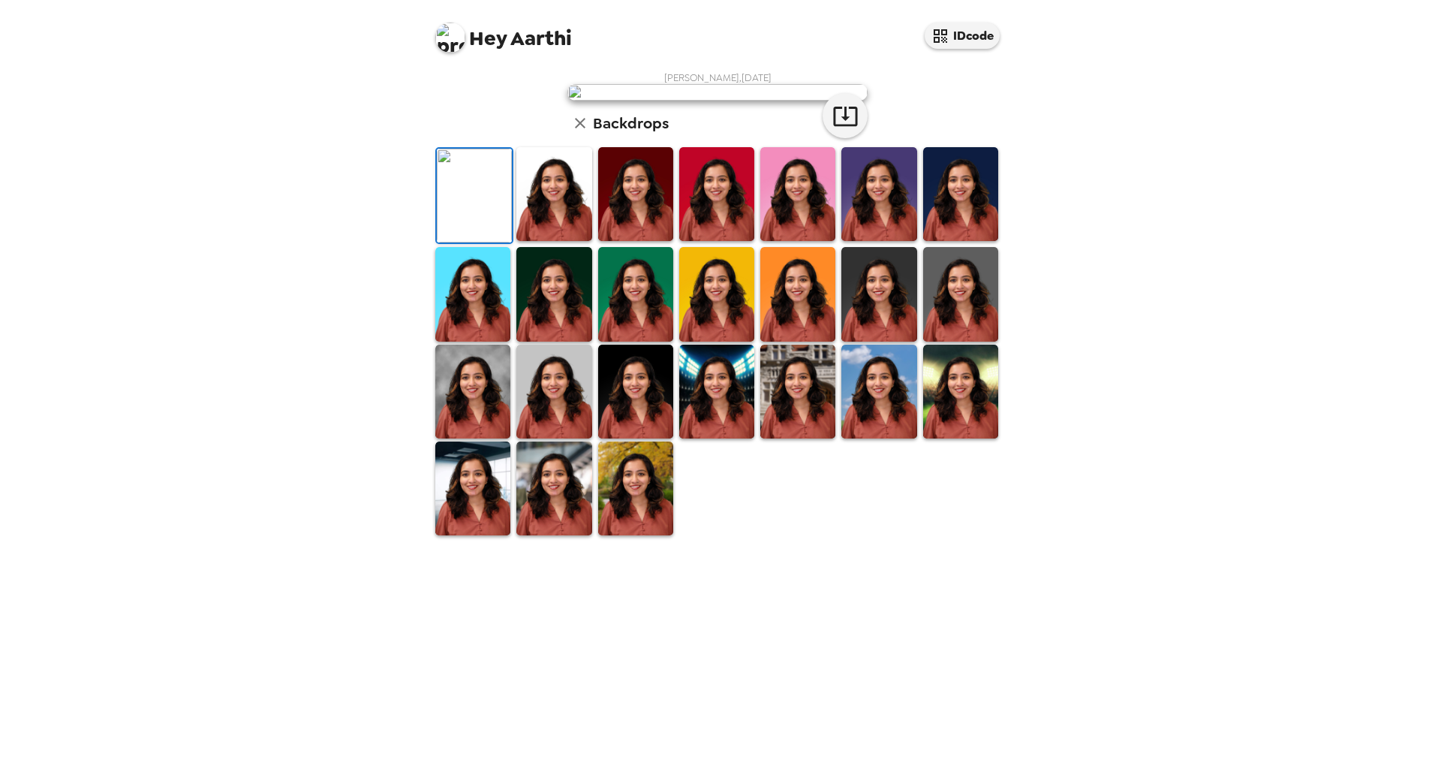
scroll to position [127, 0]
click at [465, 535] on img at bounding box center [472, 488] width 75 height 94
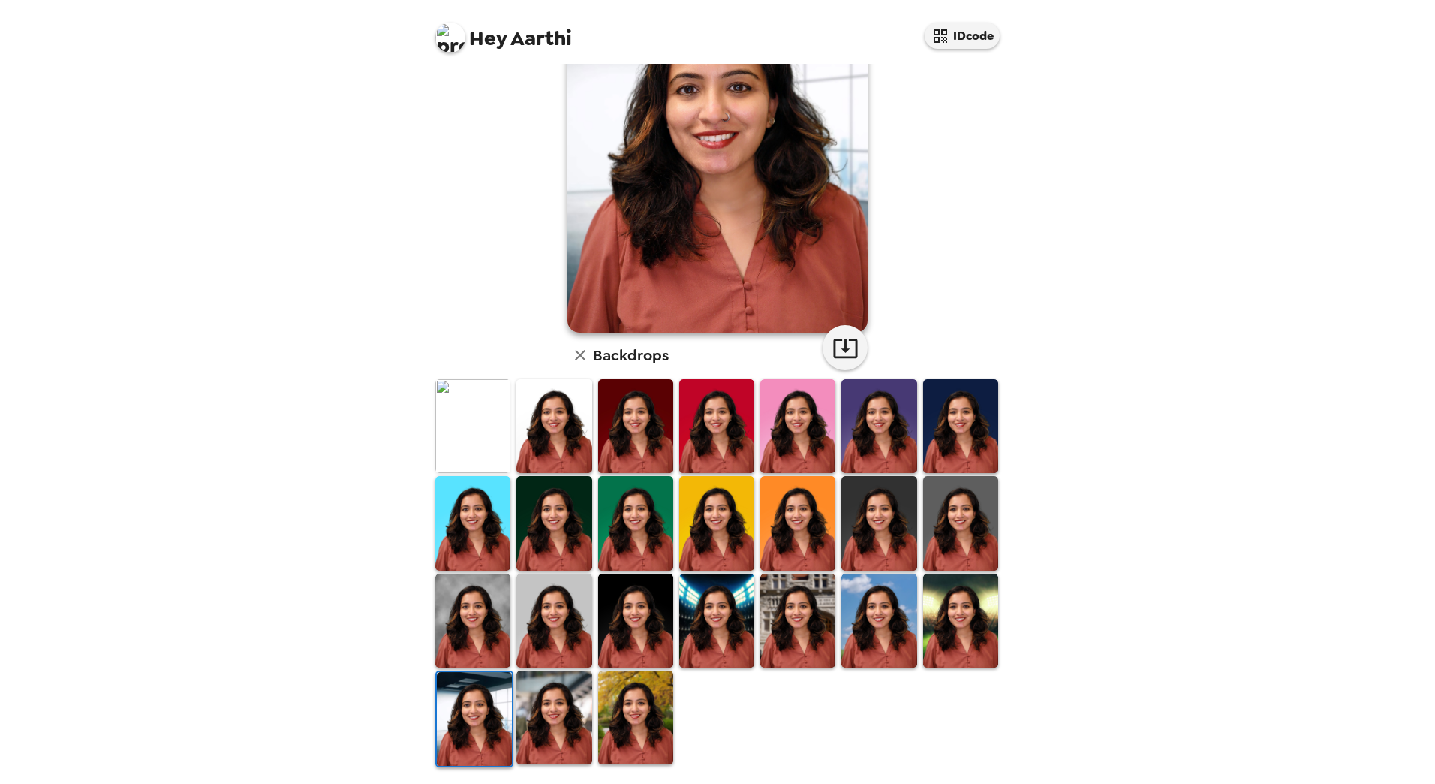
click at [808, 520] on img at bounding box center [797, 523] width 75 height 94
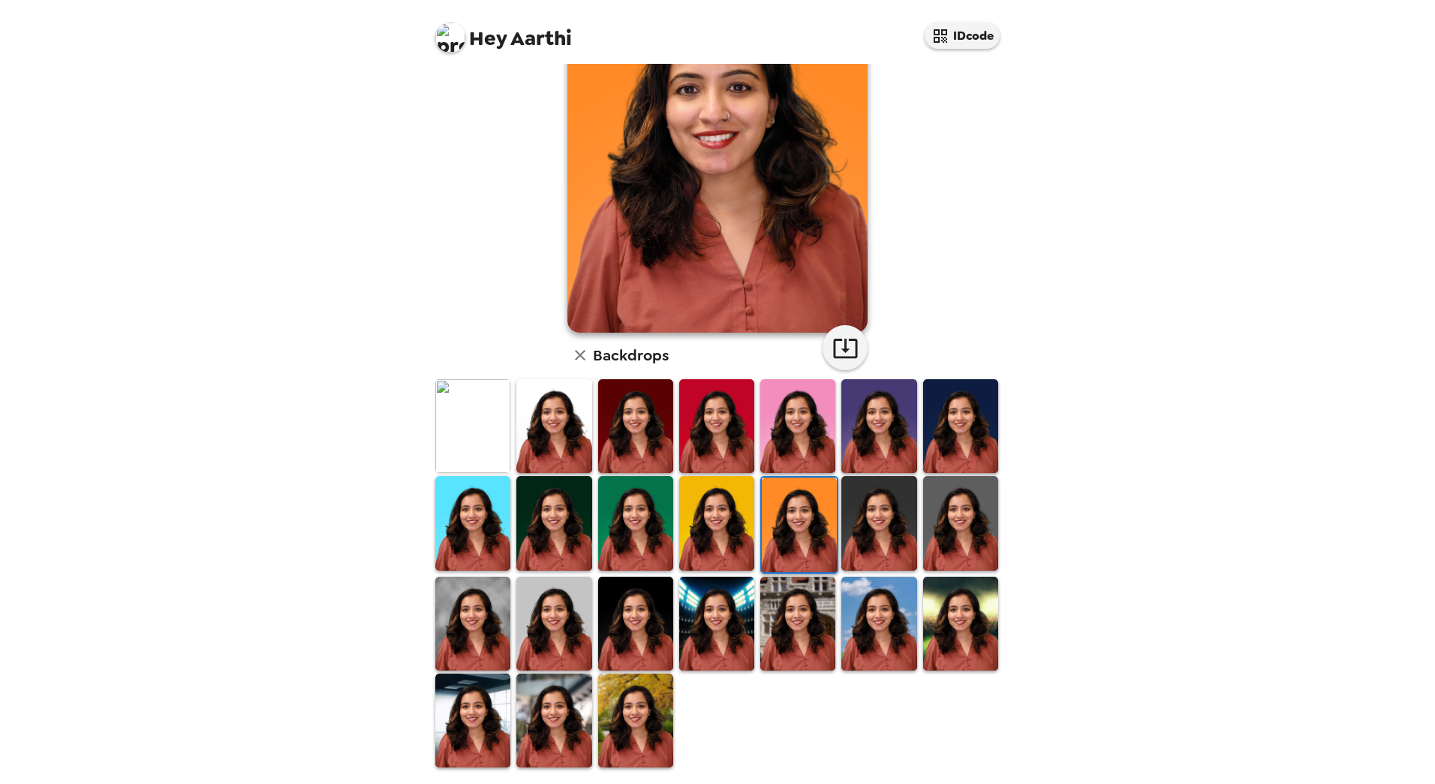
click at [763, 625] on img at bounding box center [797, 624] width 75 height 94
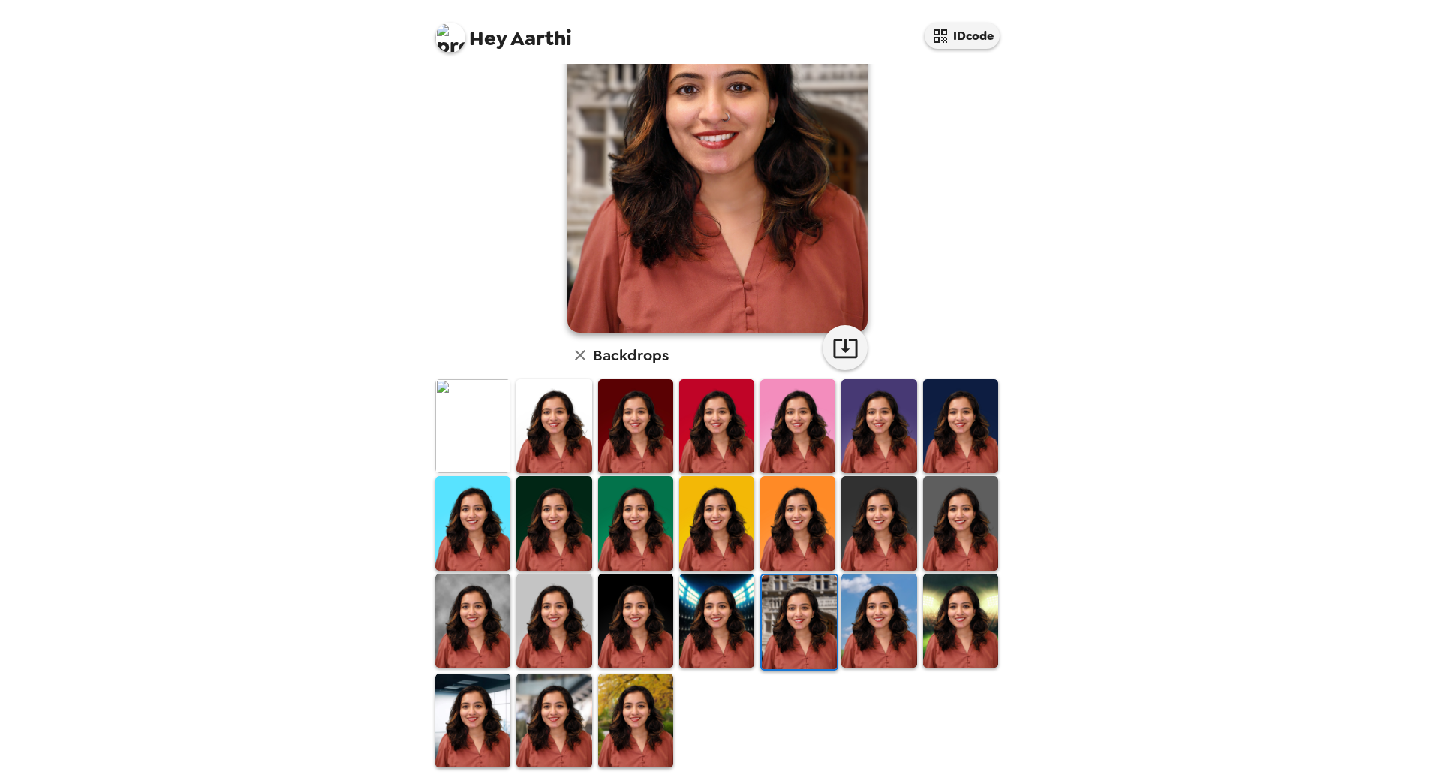
click at [637, 709] on img at bounding box center [635, 720] width 75 height 94
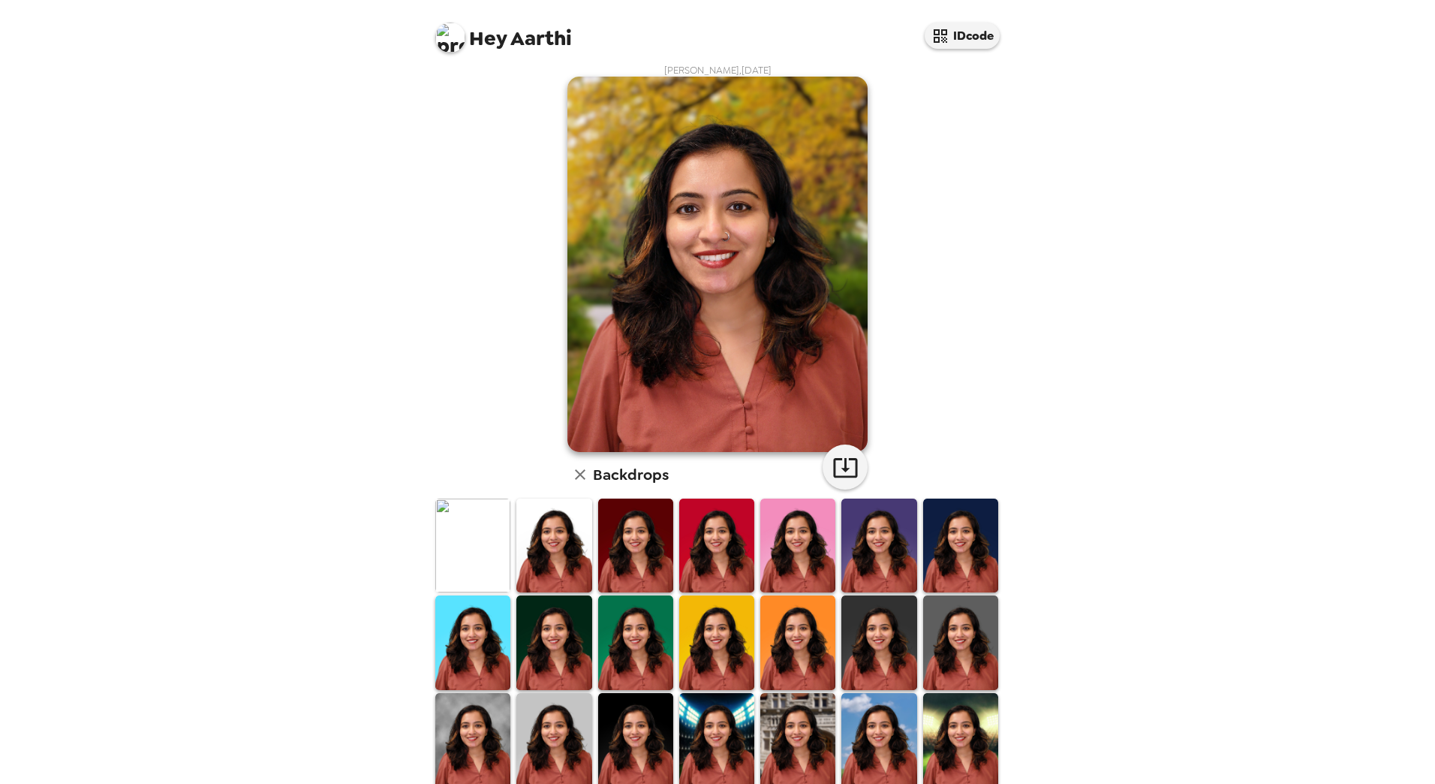
scroll to position [0, 0]
